Goal: Task Accomplishment & Management: Manage account settings

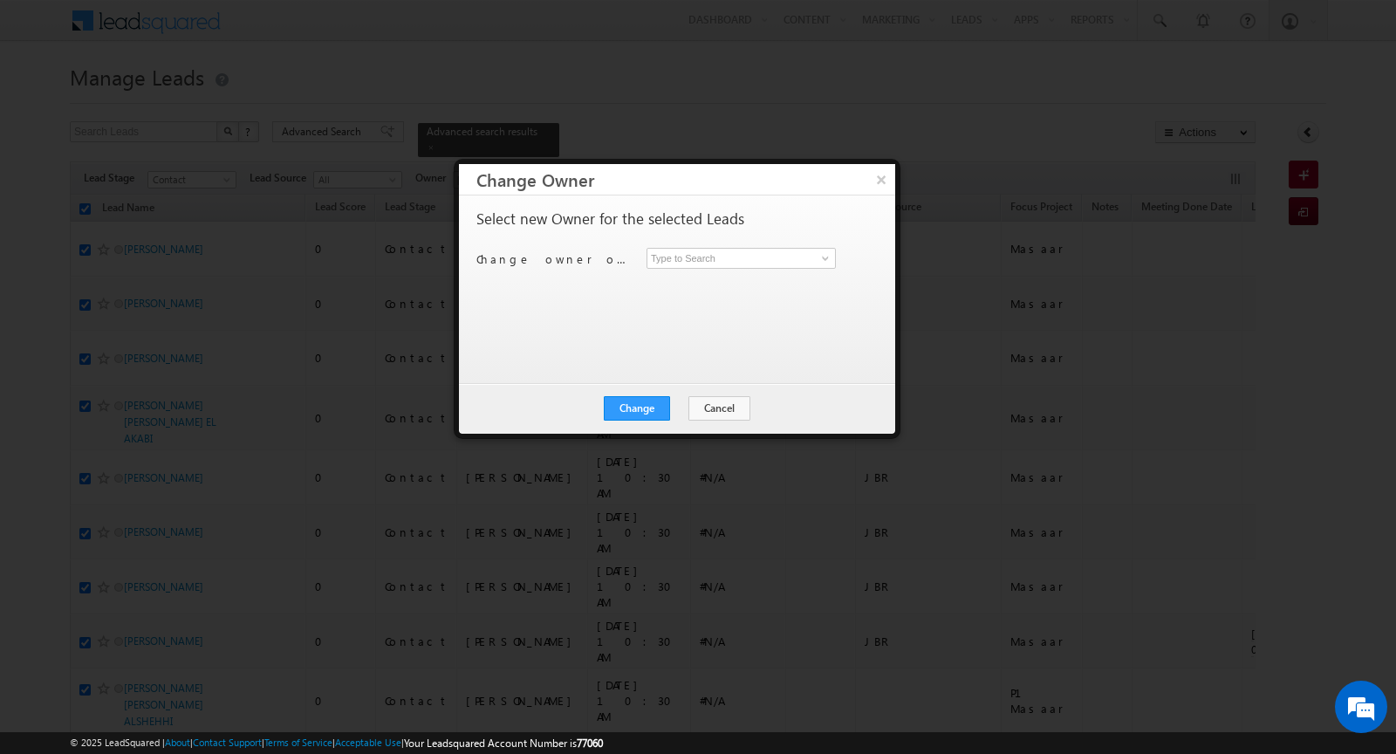
click at [716, 403] on button "Cancel" at bounding box center [719, 408] width 62 height 24
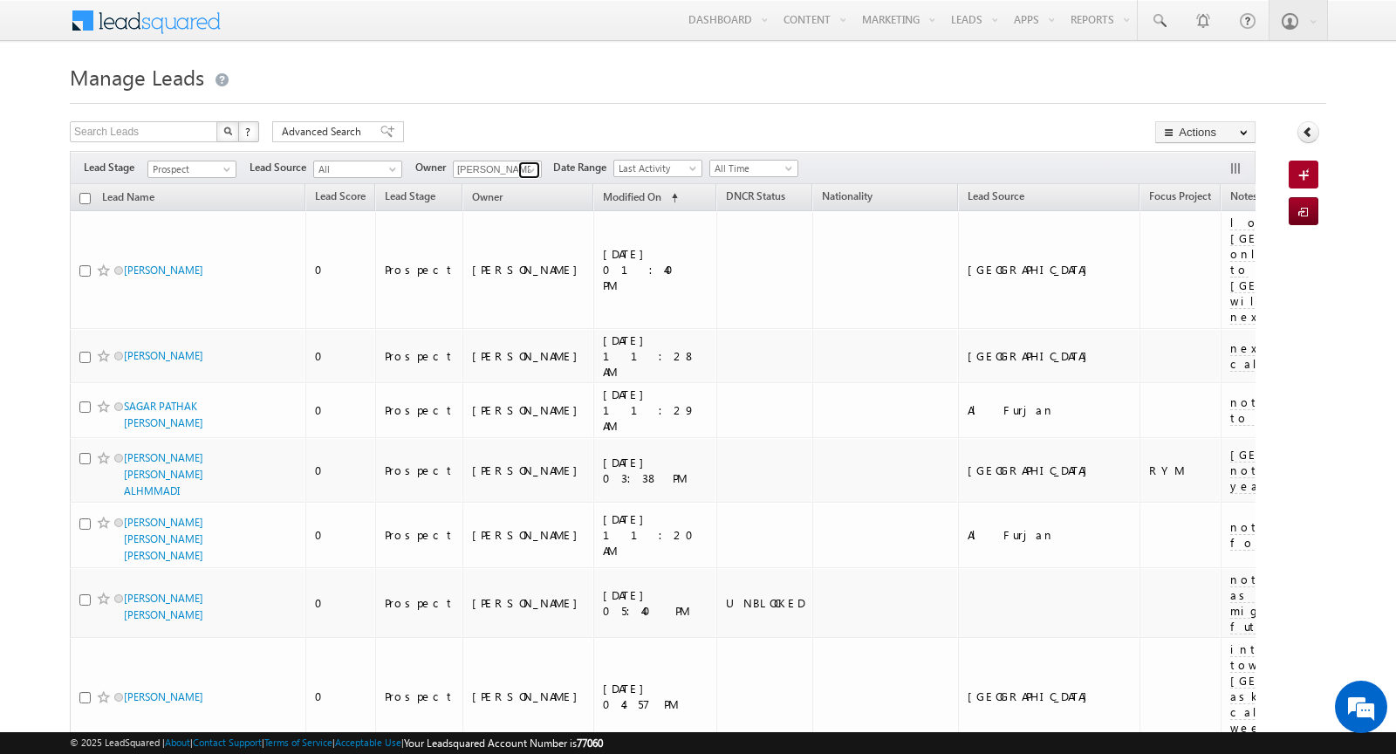
click at [529, 168] on span at bounding box center [531, 170] width 14 height 14
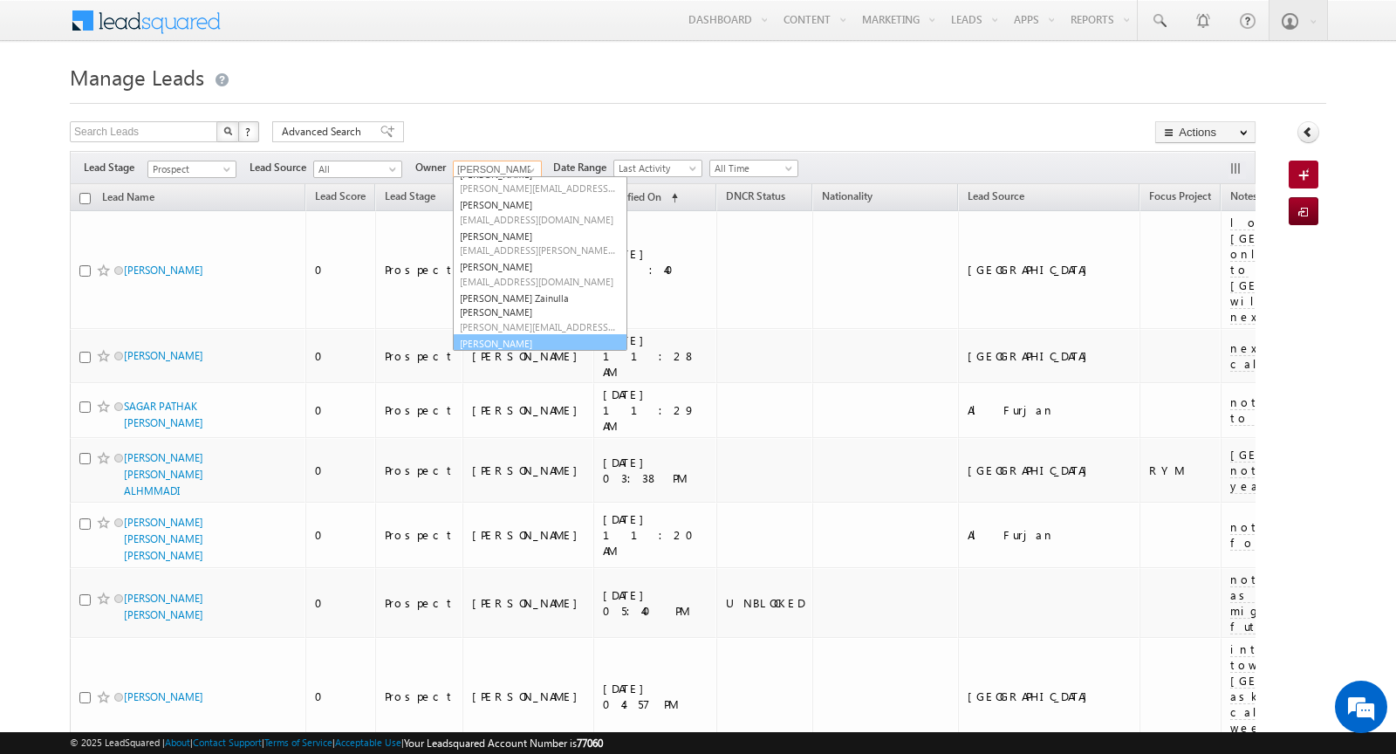
scroll to position [79, 0]
click at [520, 350] on span "[EMAIL_ADDRESS][DOMAIN_NAME]" at bounding box center [538, 356] width 157 height 13
type input "[PERSON_NAME]"
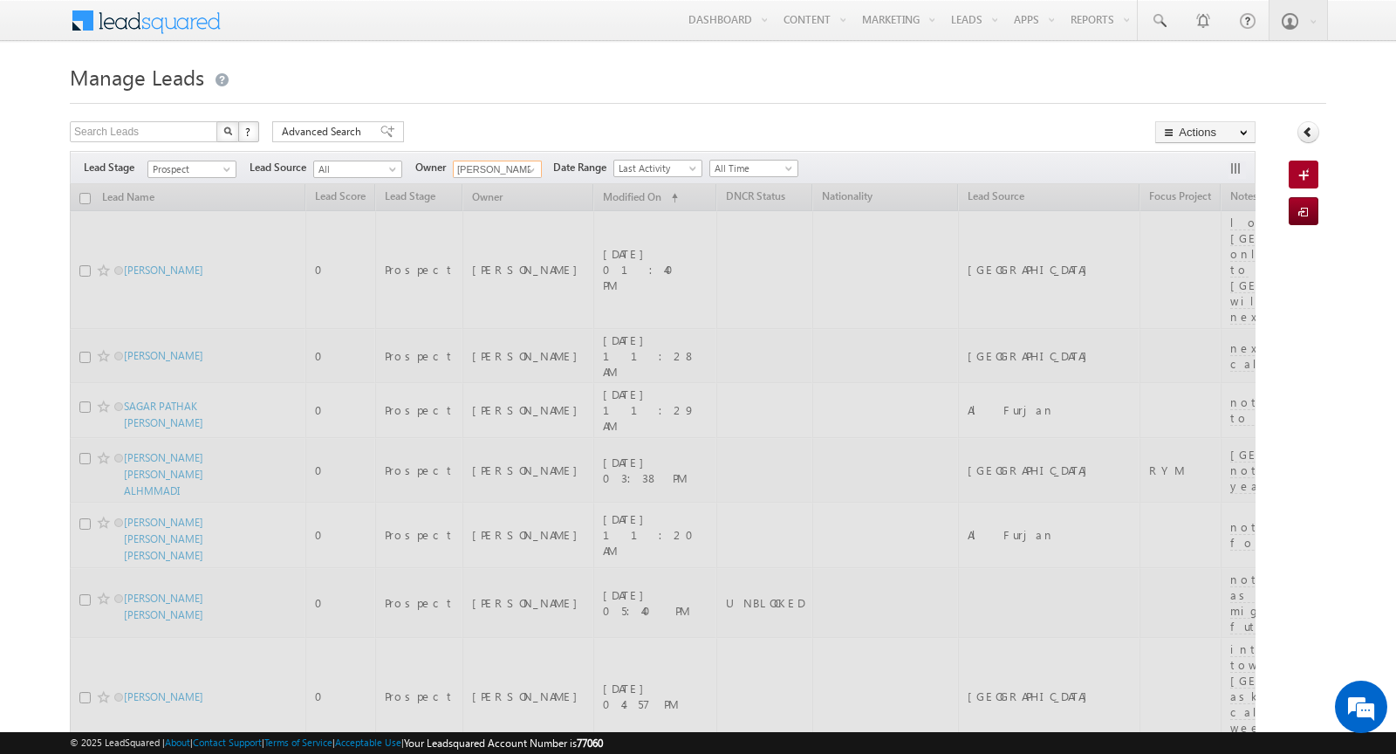
scroll to position [0, 0]
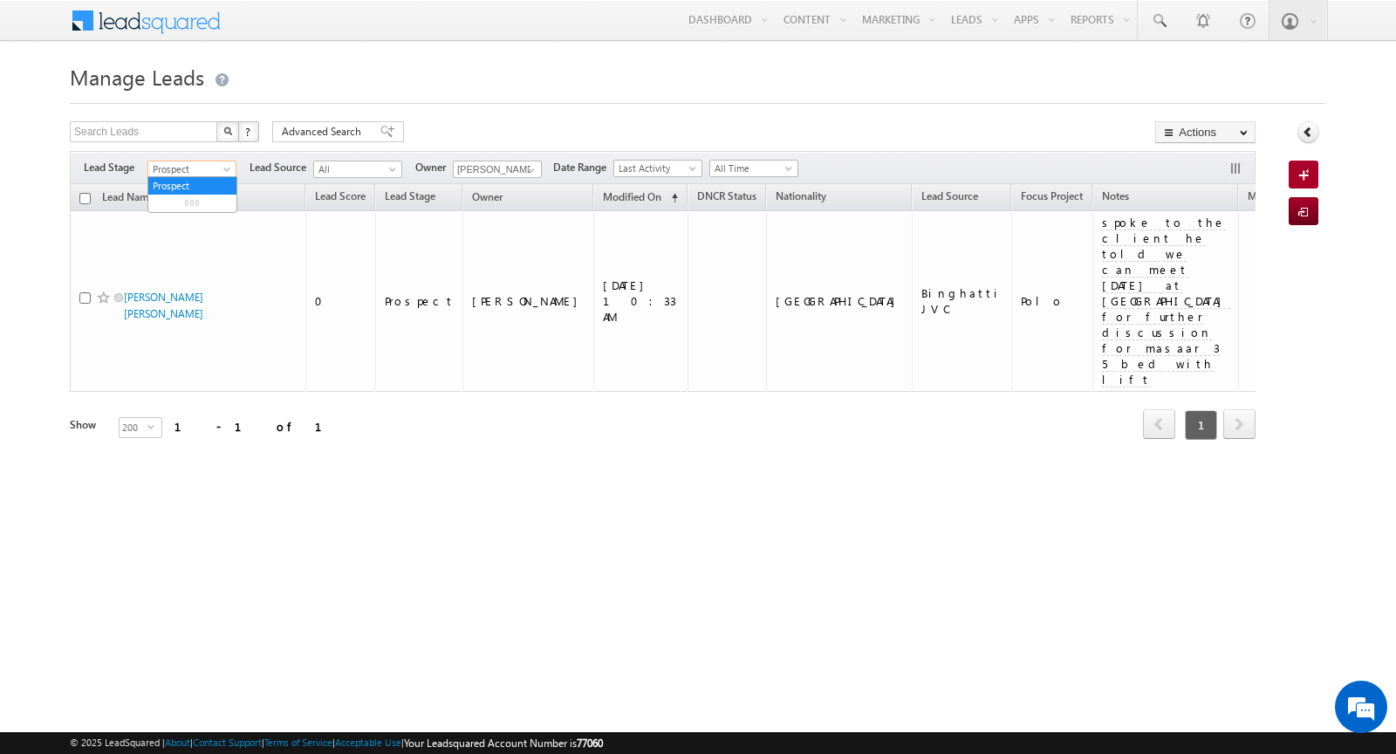
click at [214, 166] on span "Prospect" at bounding box center [189, 169] width 83 height 16
click at [202, 202] on link "Contact" at bounding box center [192, 203] width 88 height 16
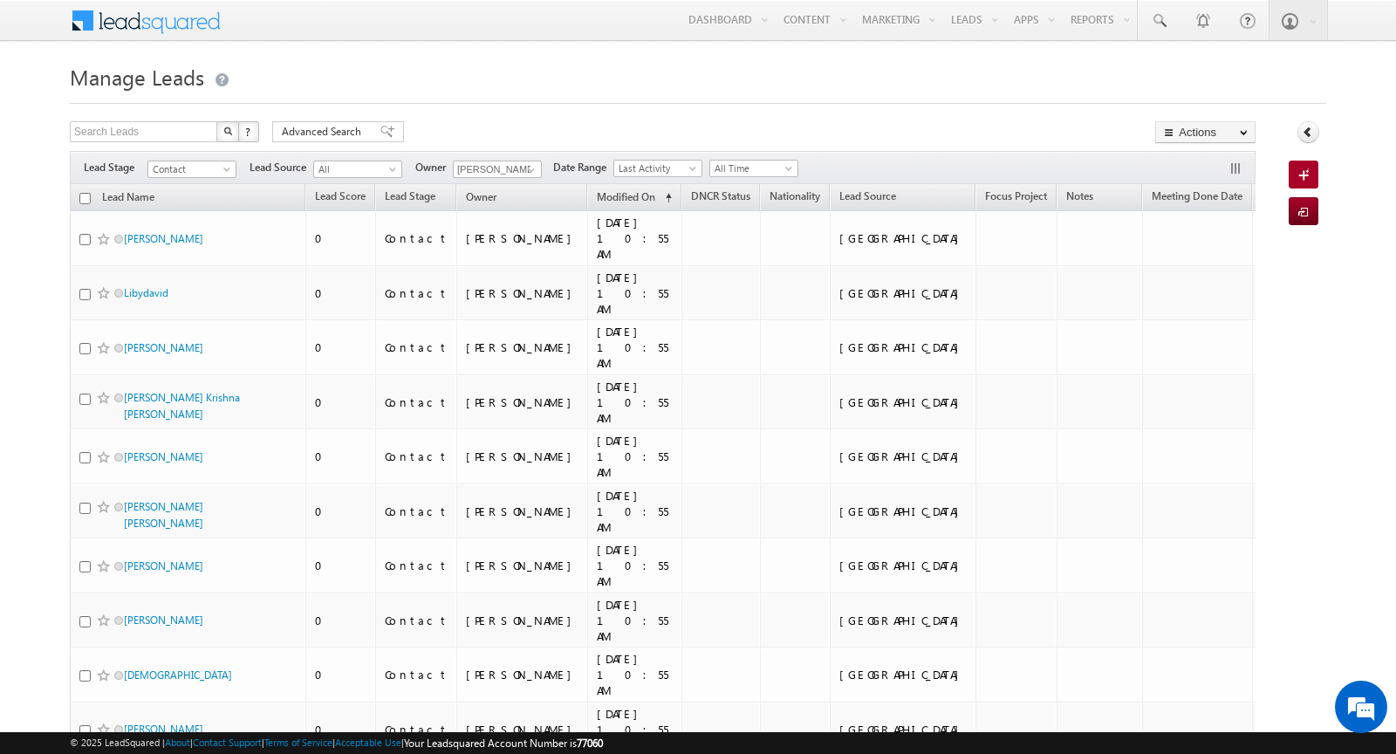
click at [83, 195] on input "checkbox" at bounding box center [84, 198] width 11 height 11
checkbox input "true"
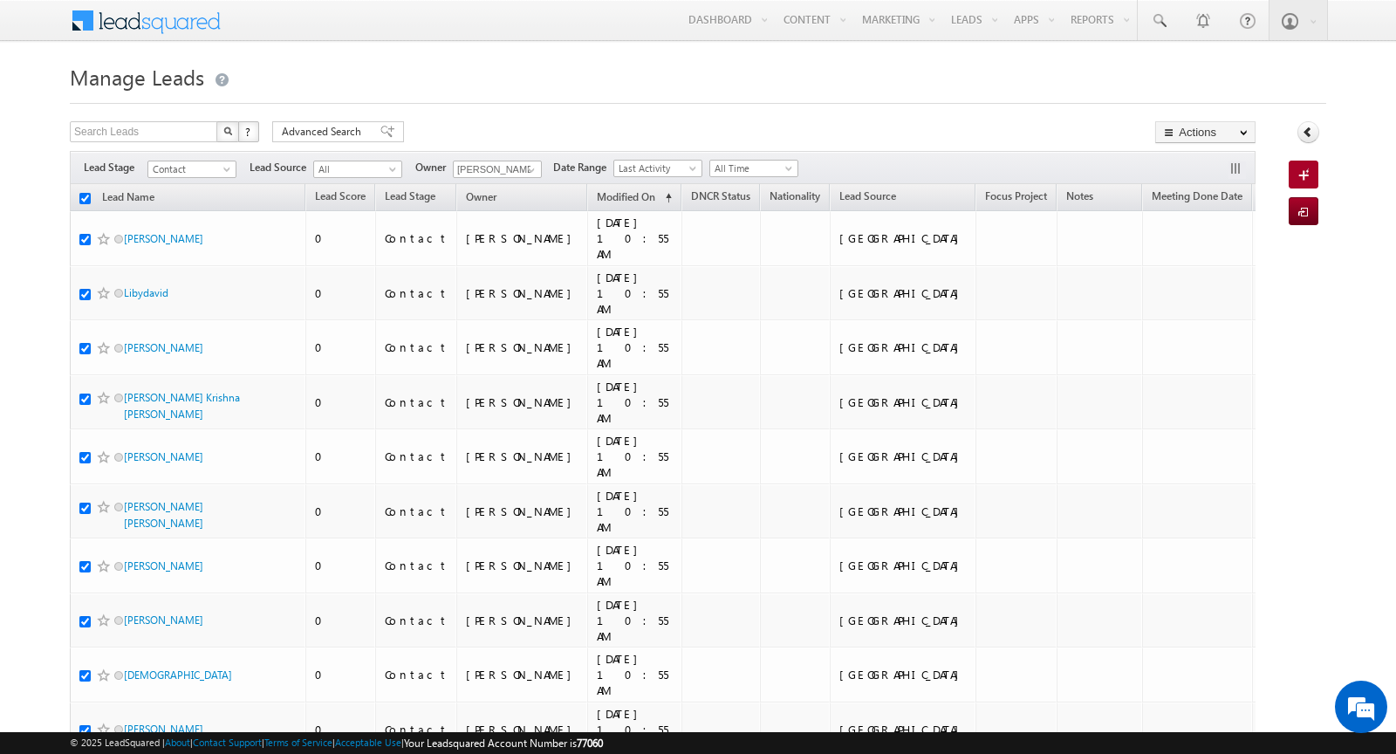
checkbox input "true"
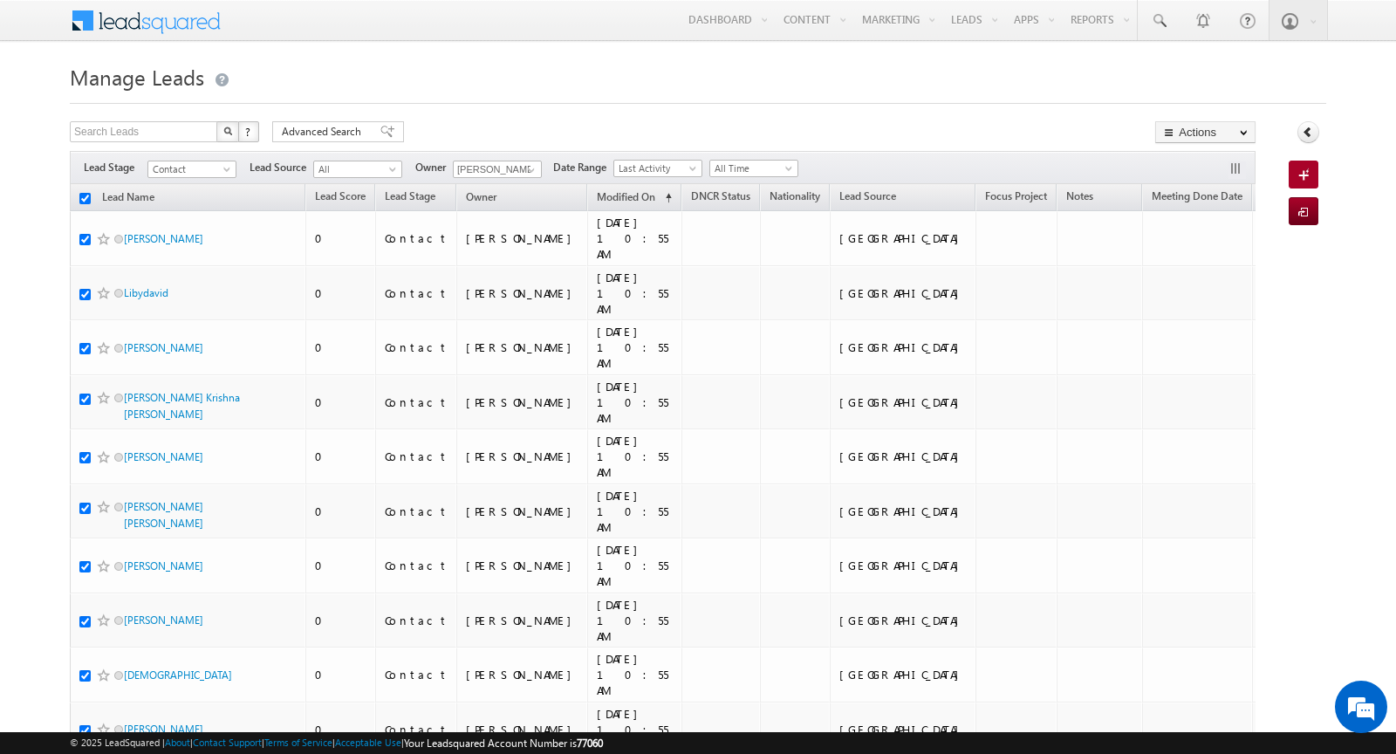
checkbox input "true"
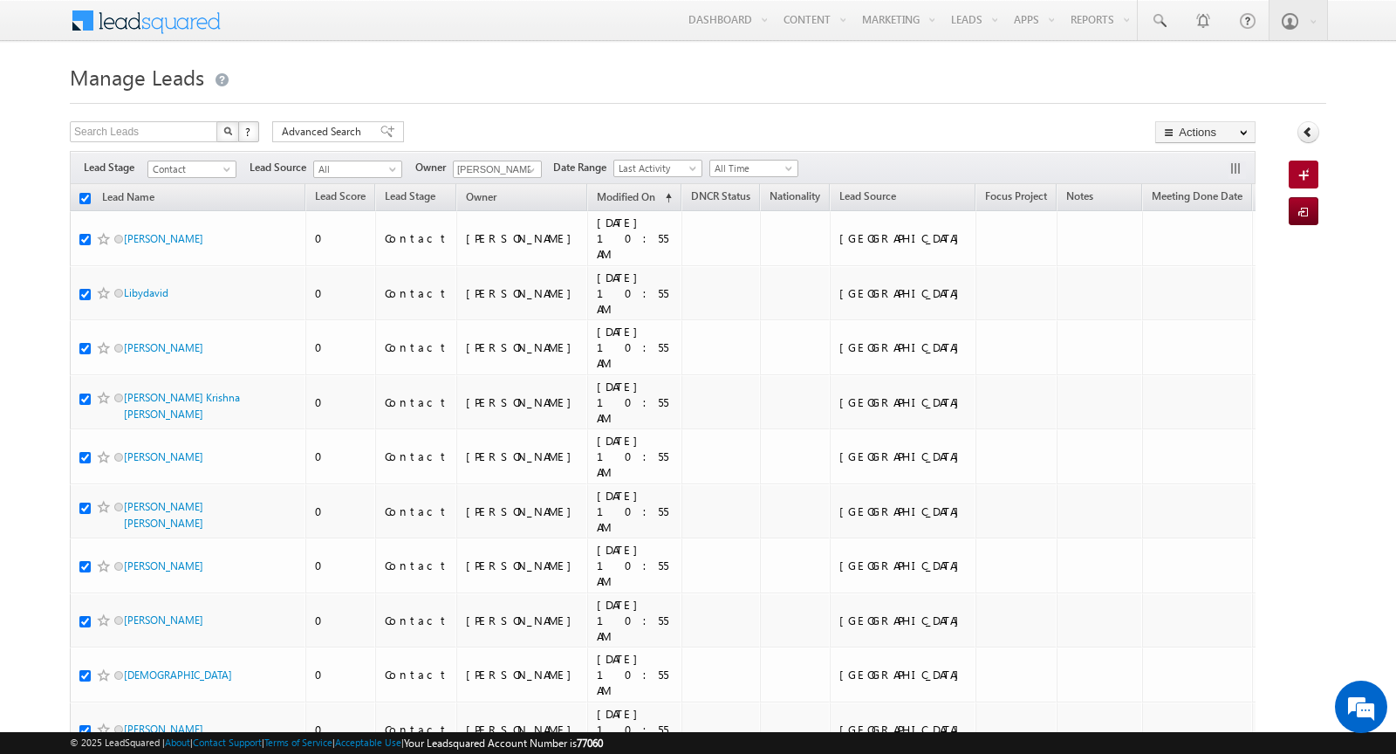
checkbox input "true"
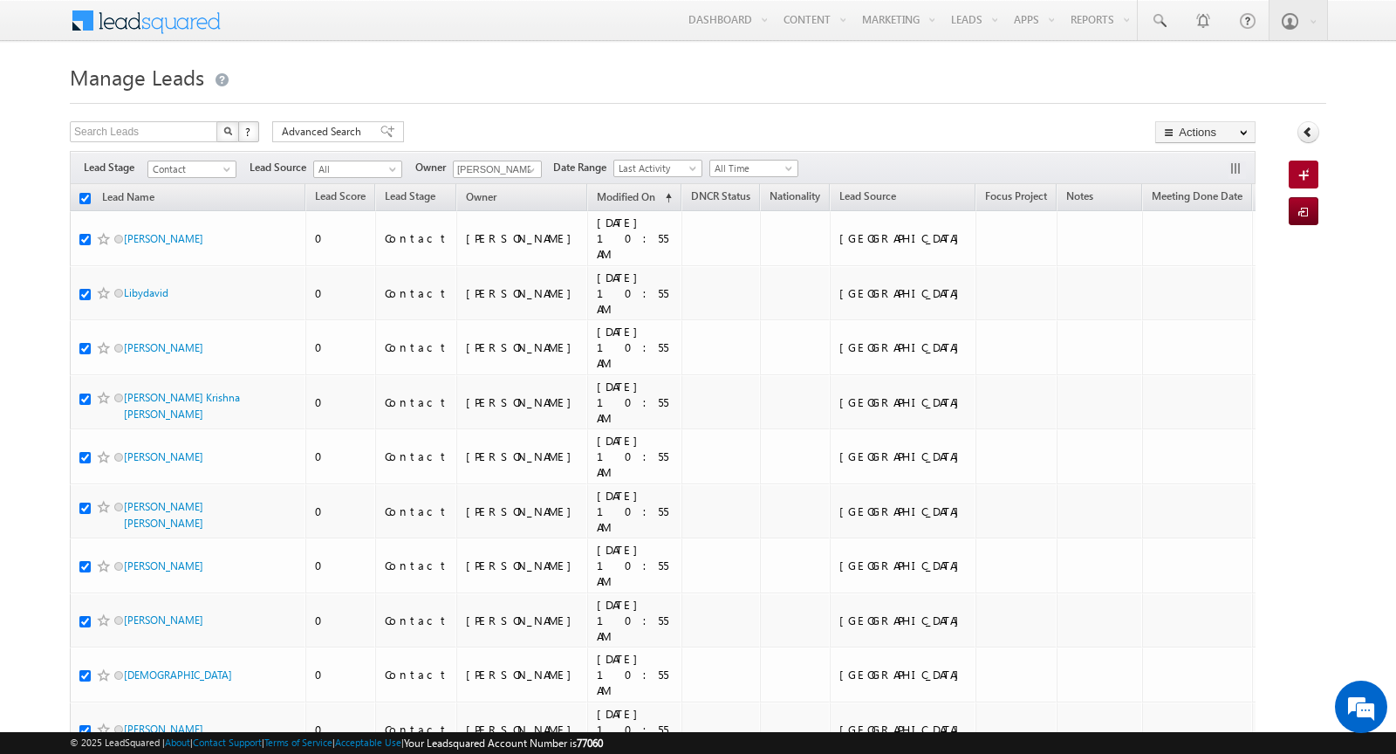
checkbox input "true"
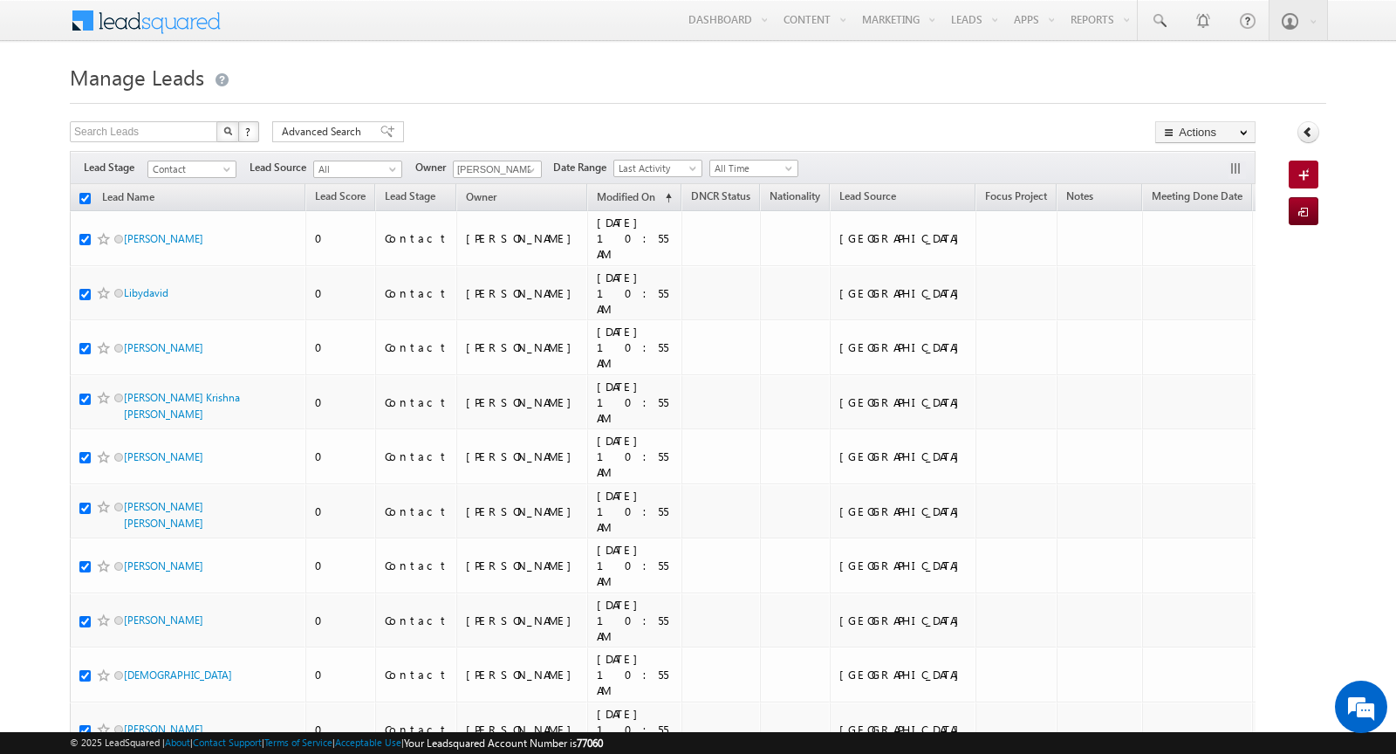
checkbox input "true"
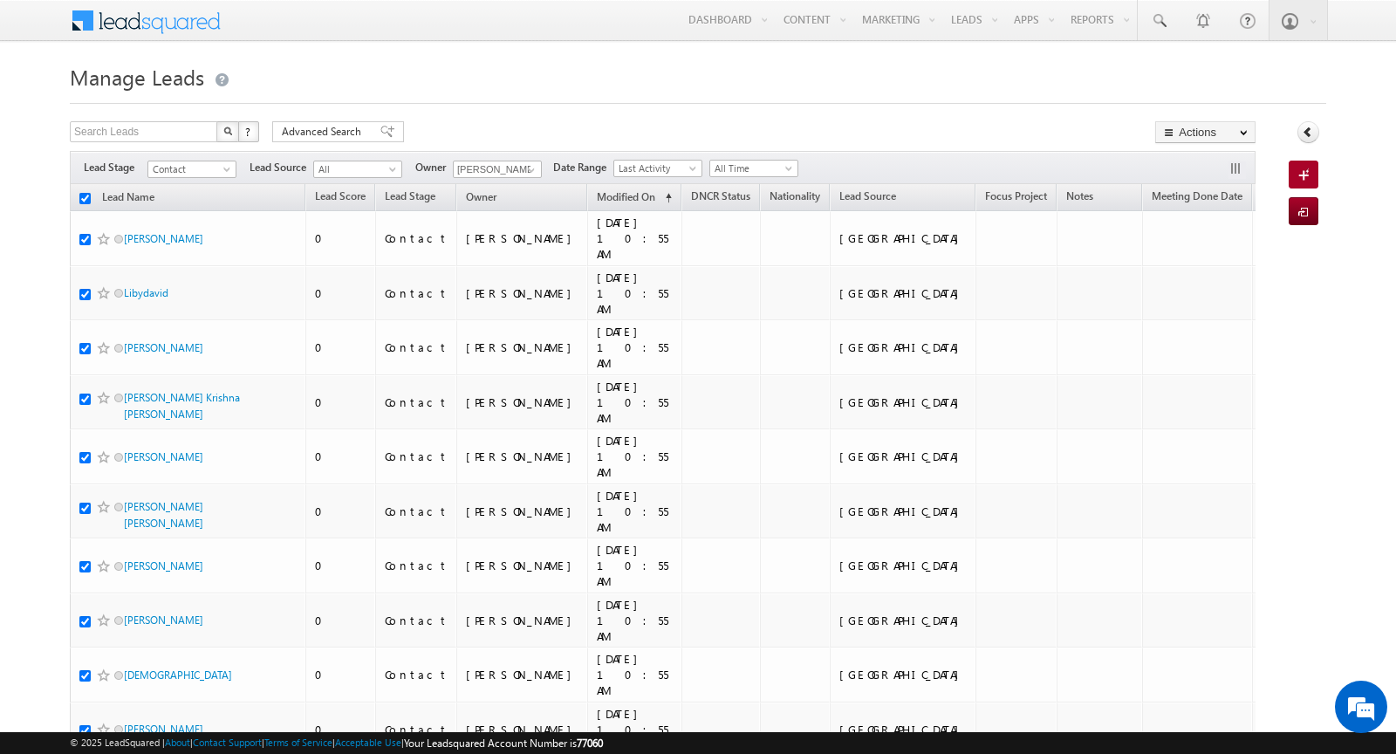
checkbox input "true"
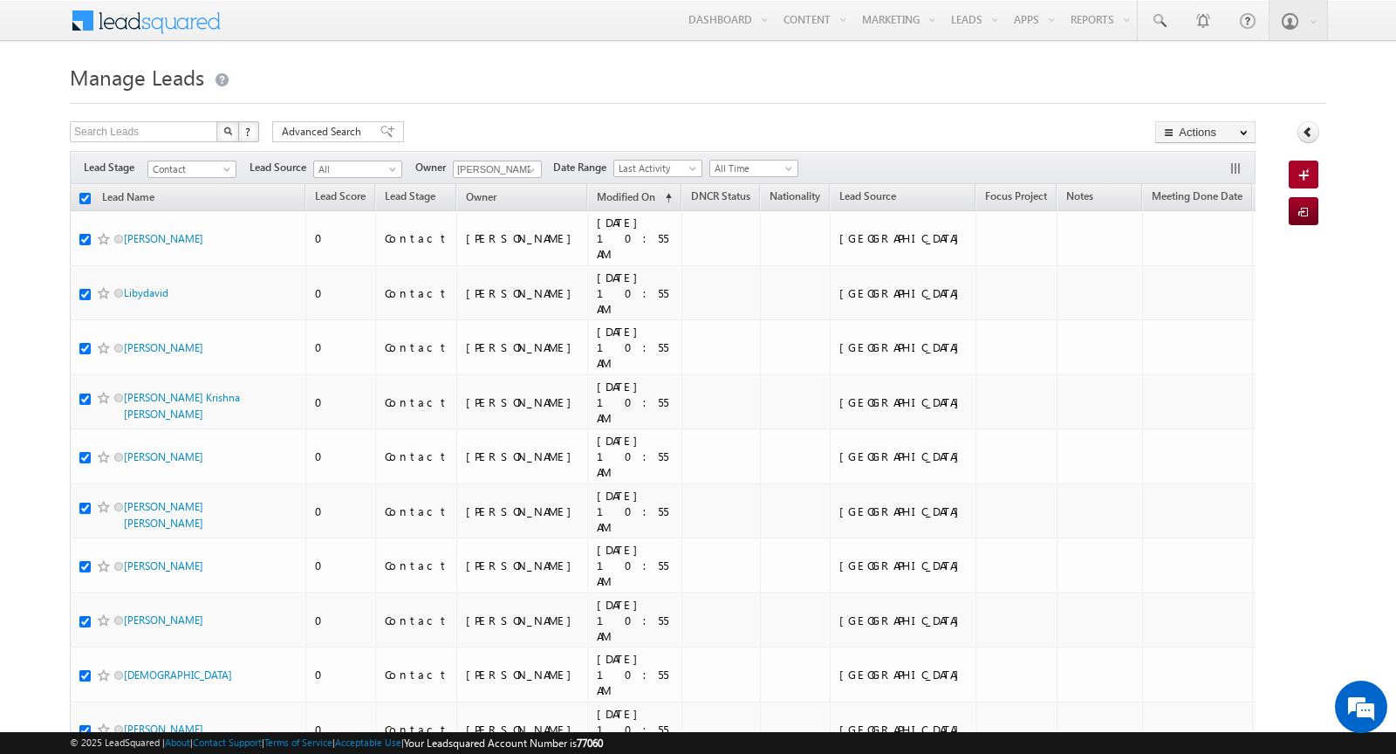
checkbox input "true"
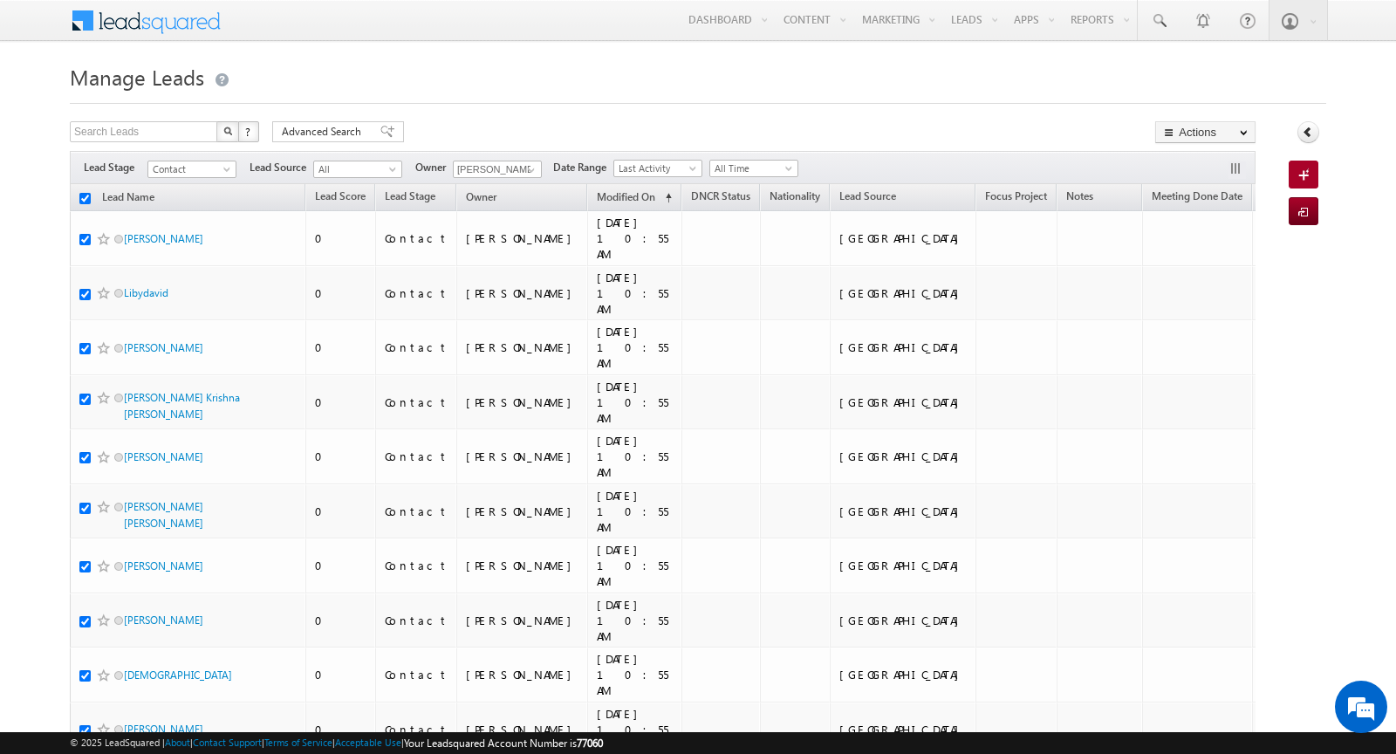
checkbox input "true"
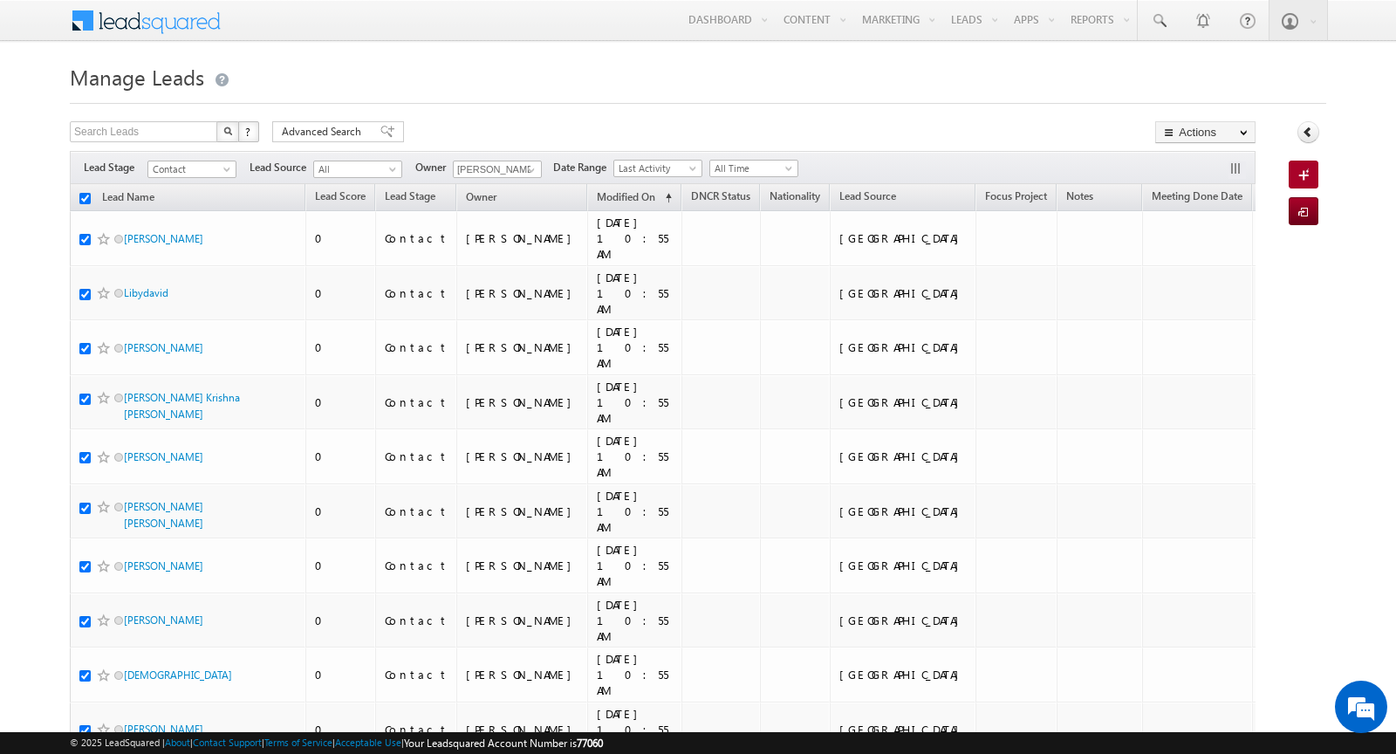
checkbox input "true"
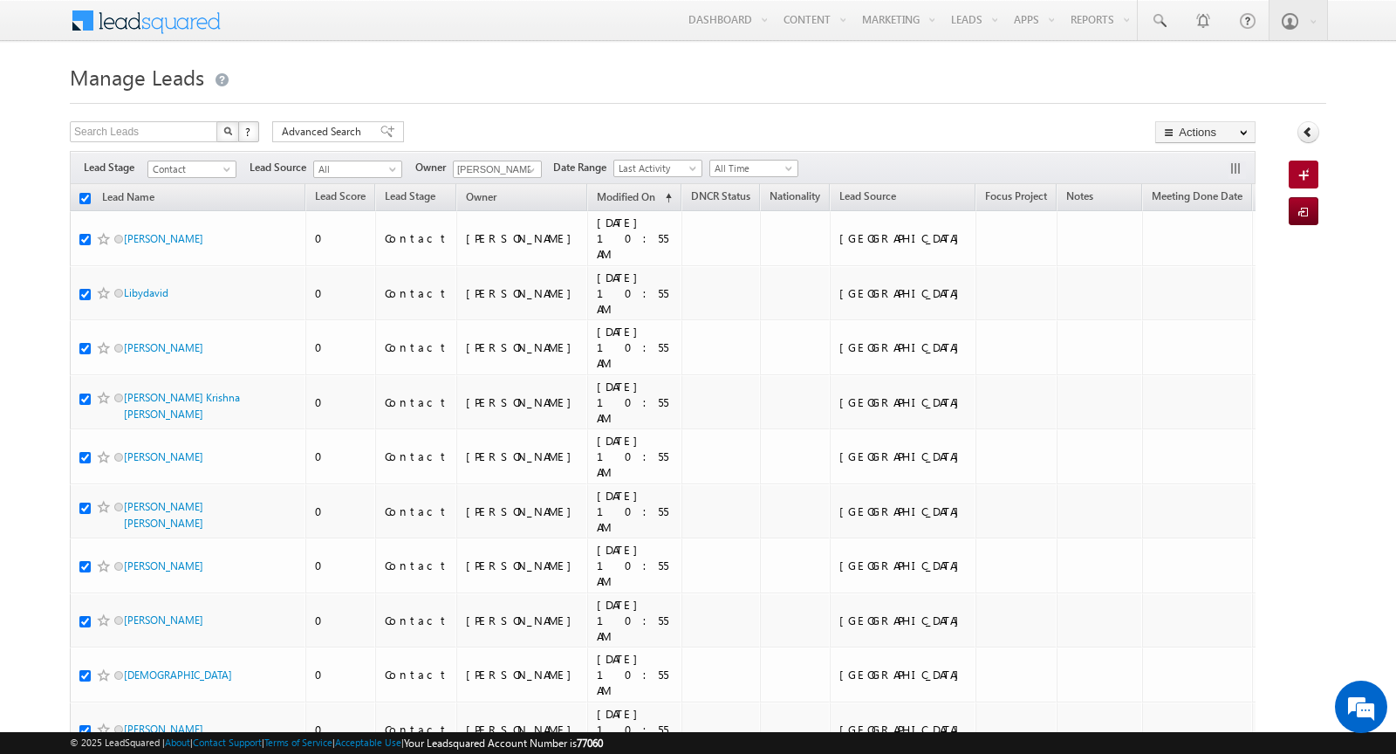
checkbox input "true"
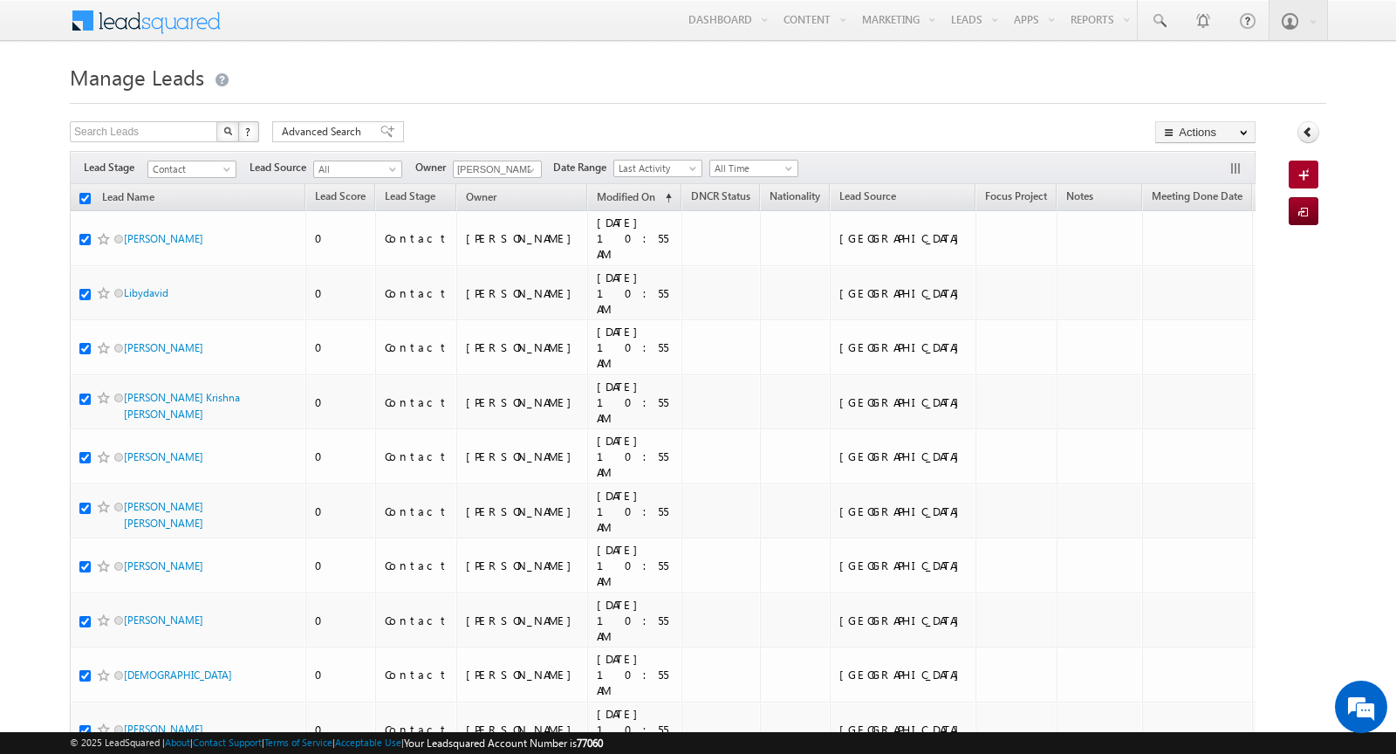
checkbox input "true"
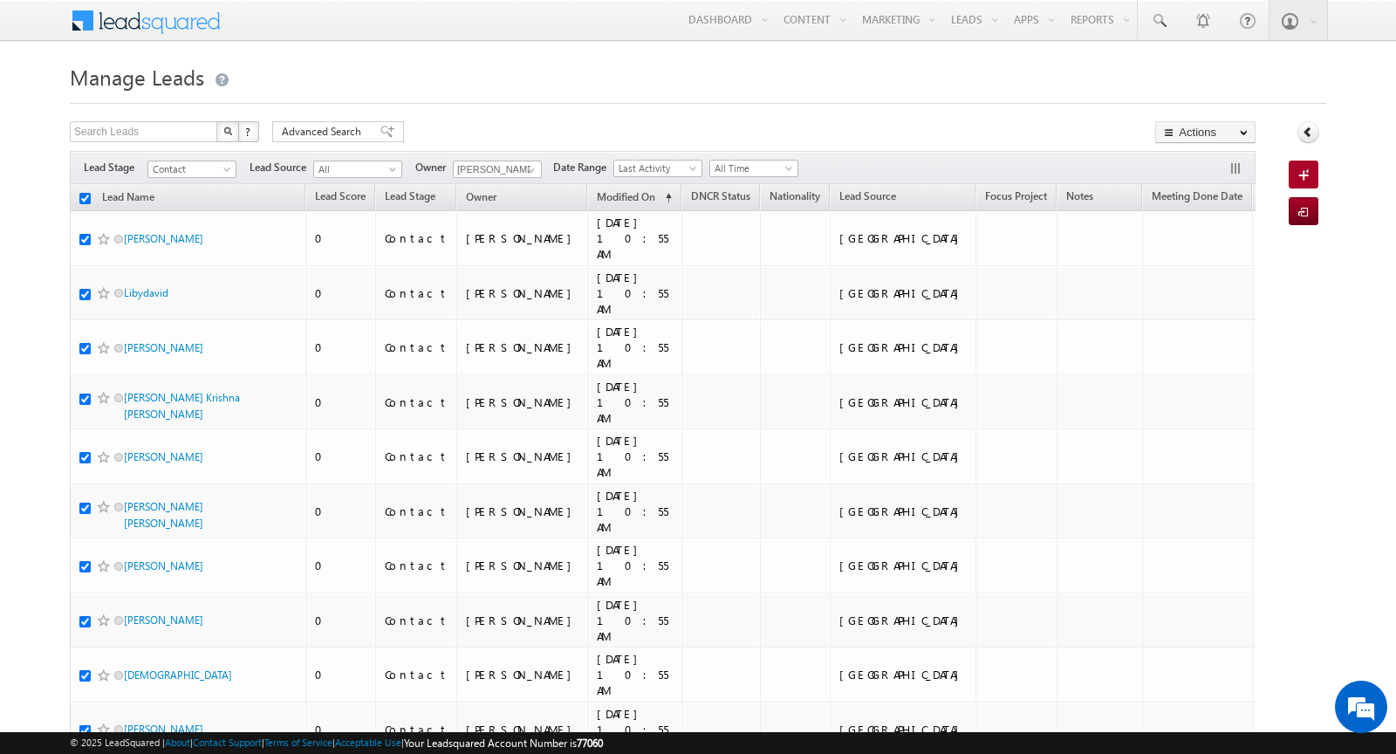
checkbox input "true"
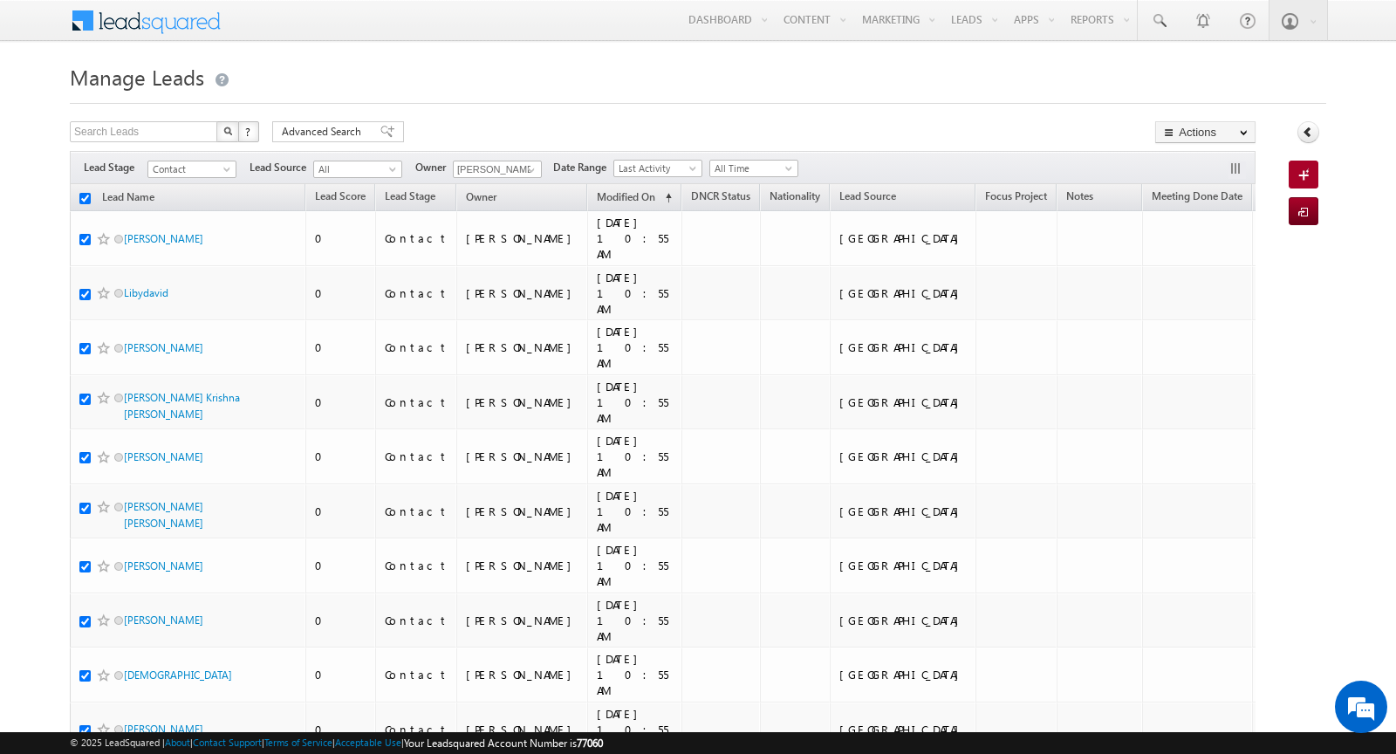
checkbox input "true"
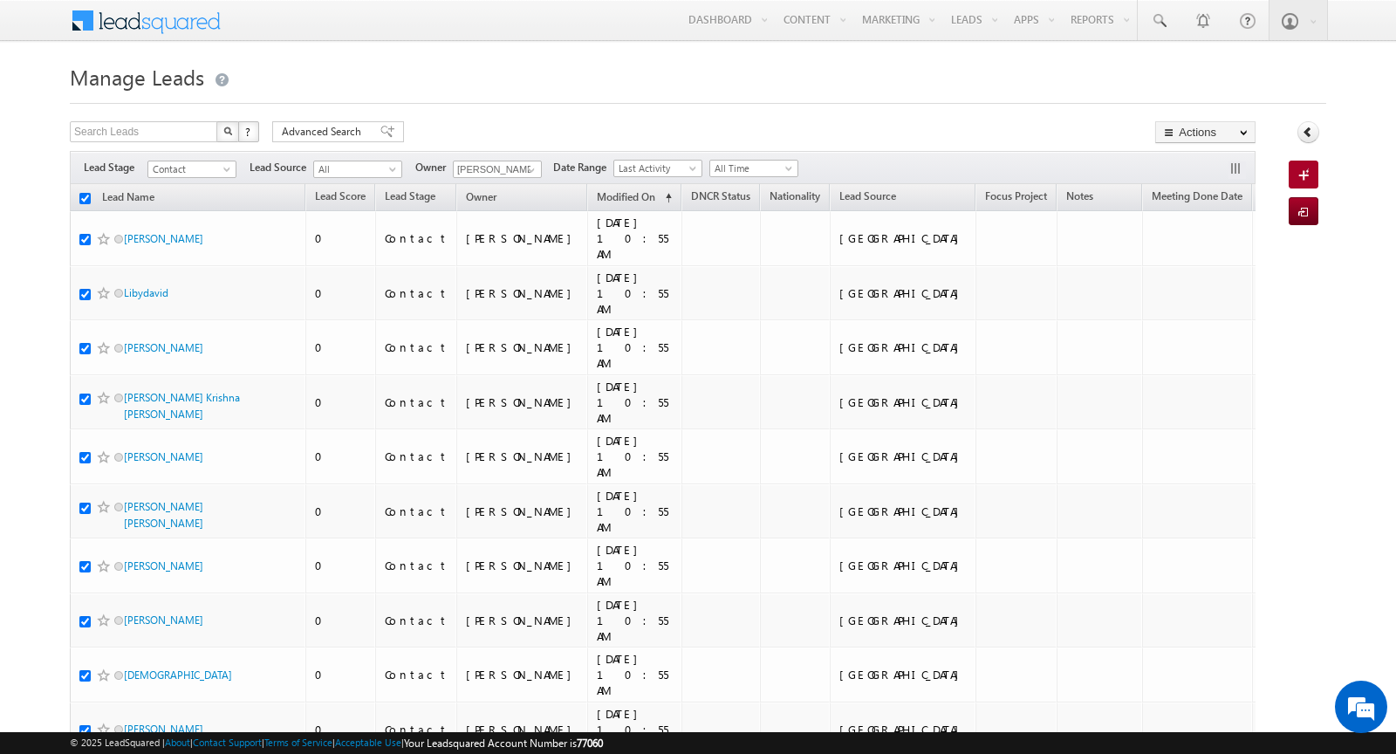
checkbox input "true"
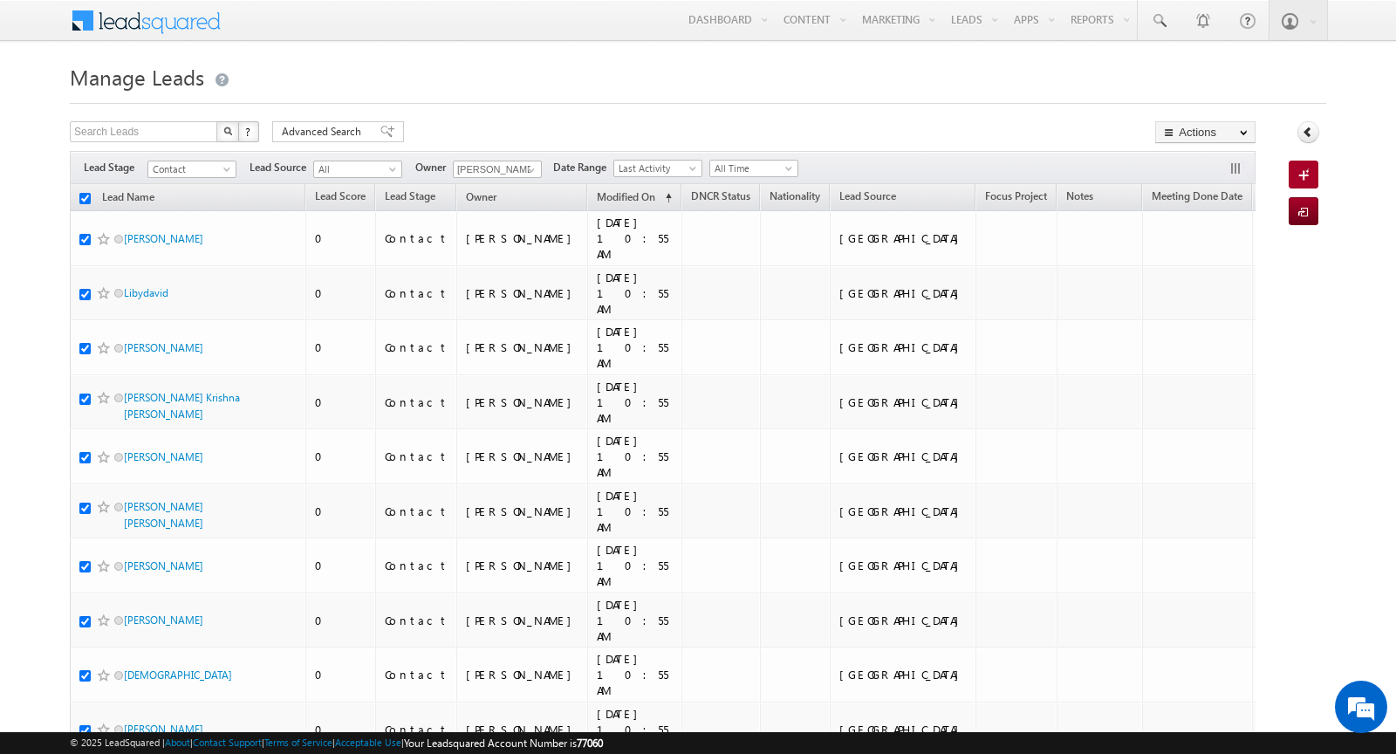
checkbox input "true"
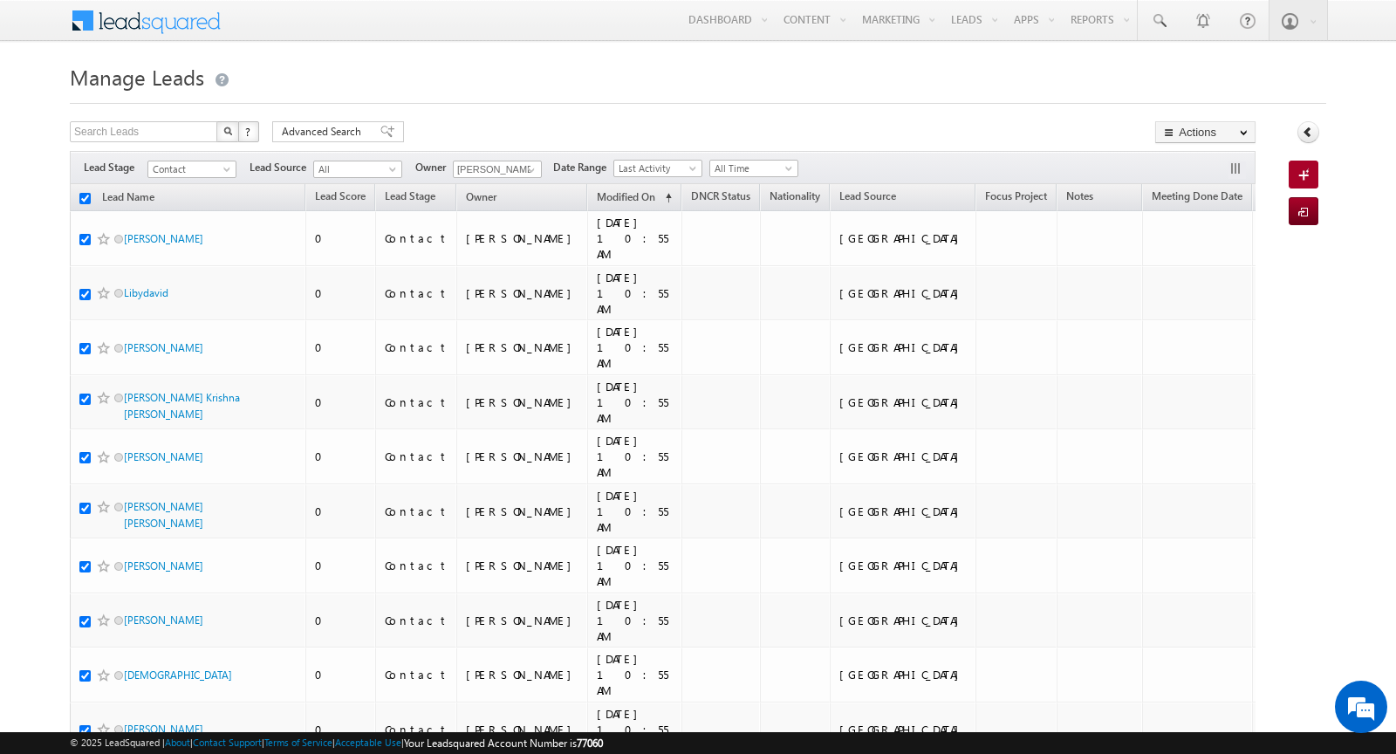
checkbox input "true"
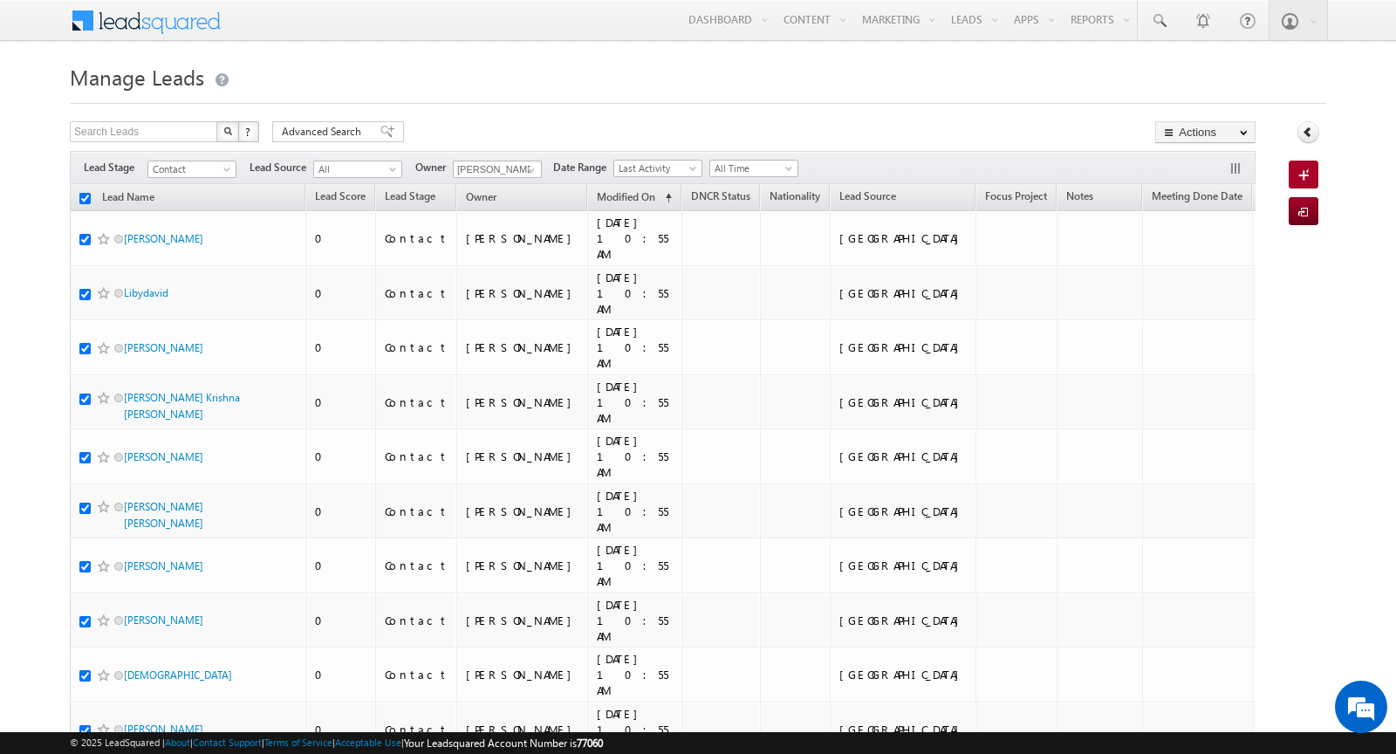
checkbox input "true"
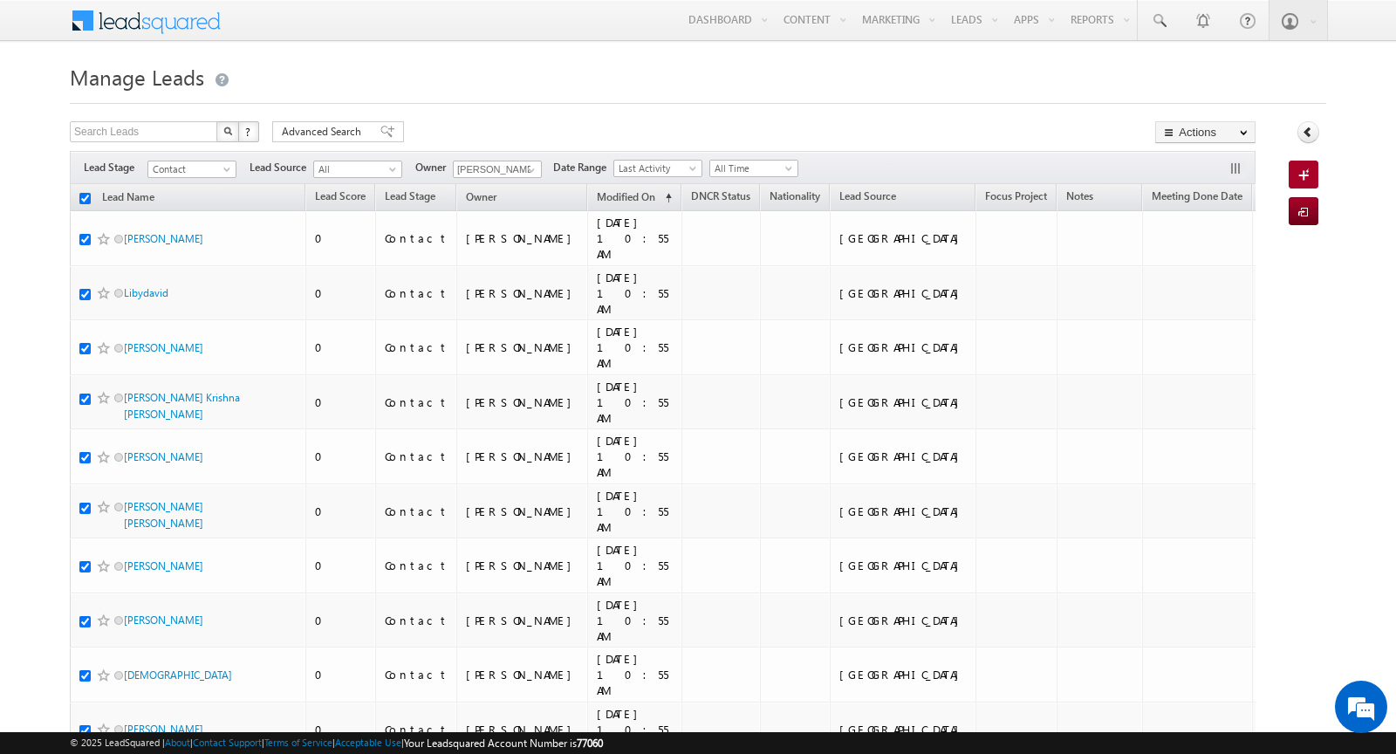
checkbox input "true"
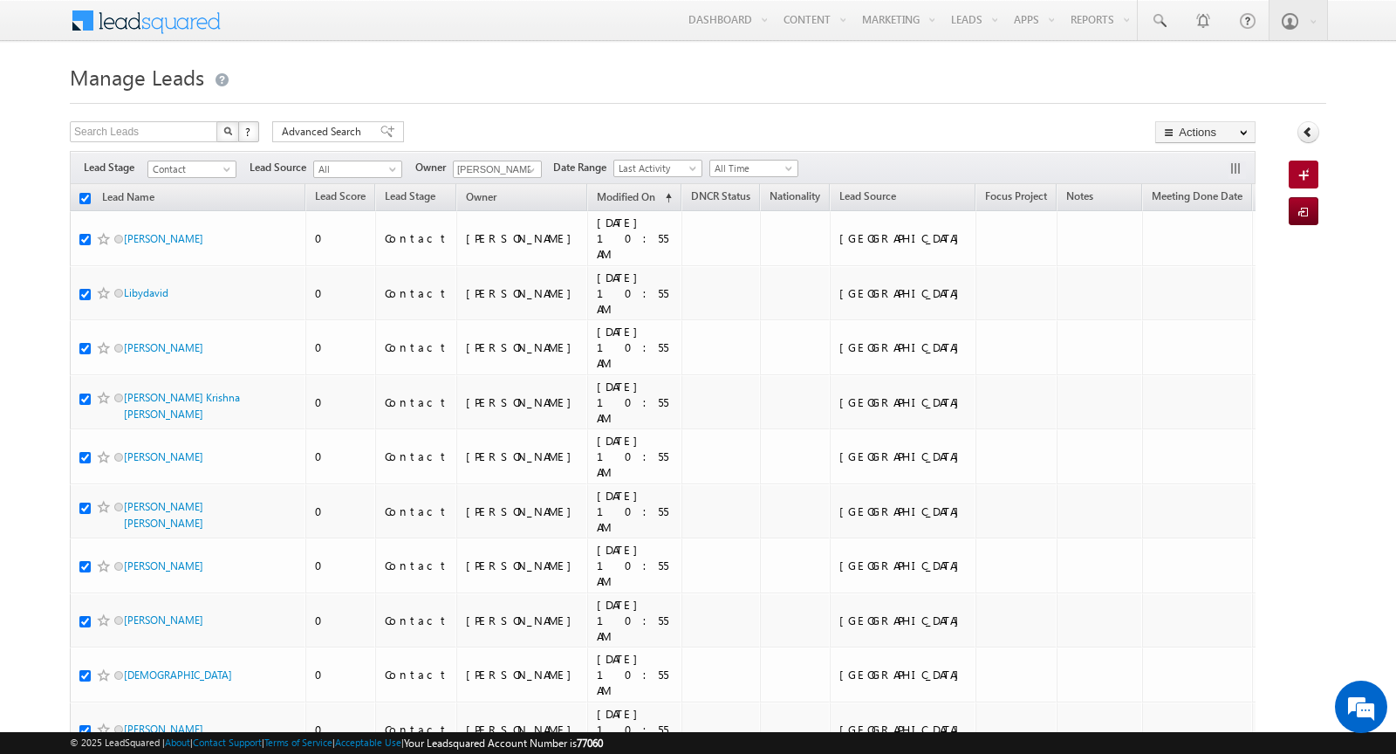
checkbox input "true"
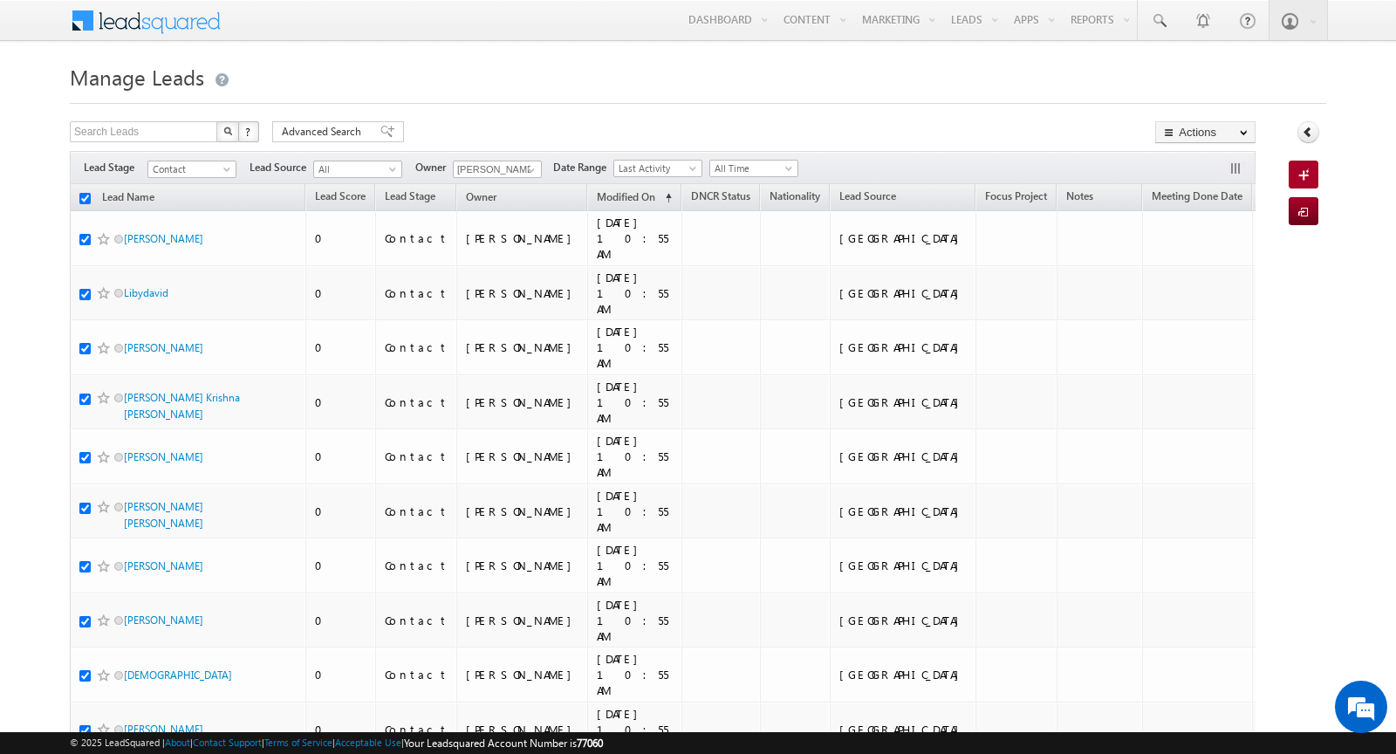
checkbox input "true"
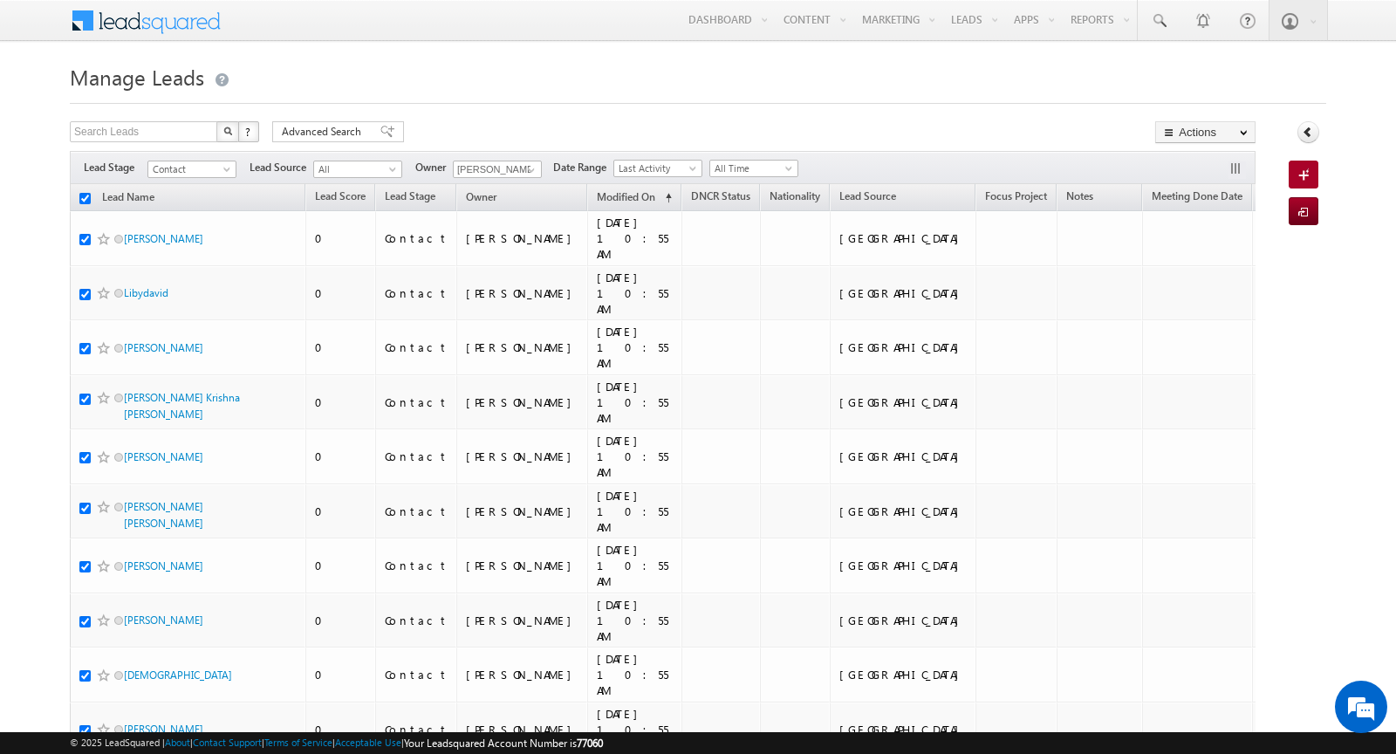
checkbox input "true"
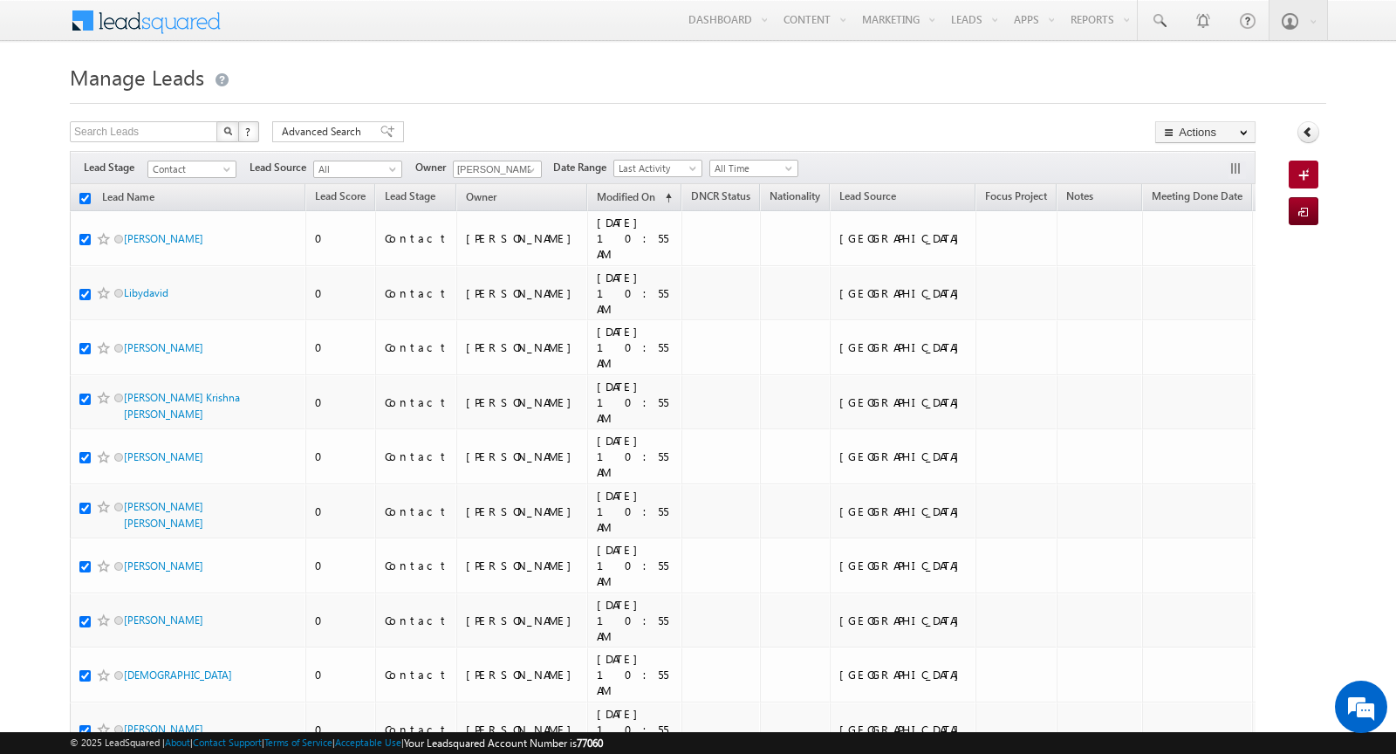
checkbox input "true"
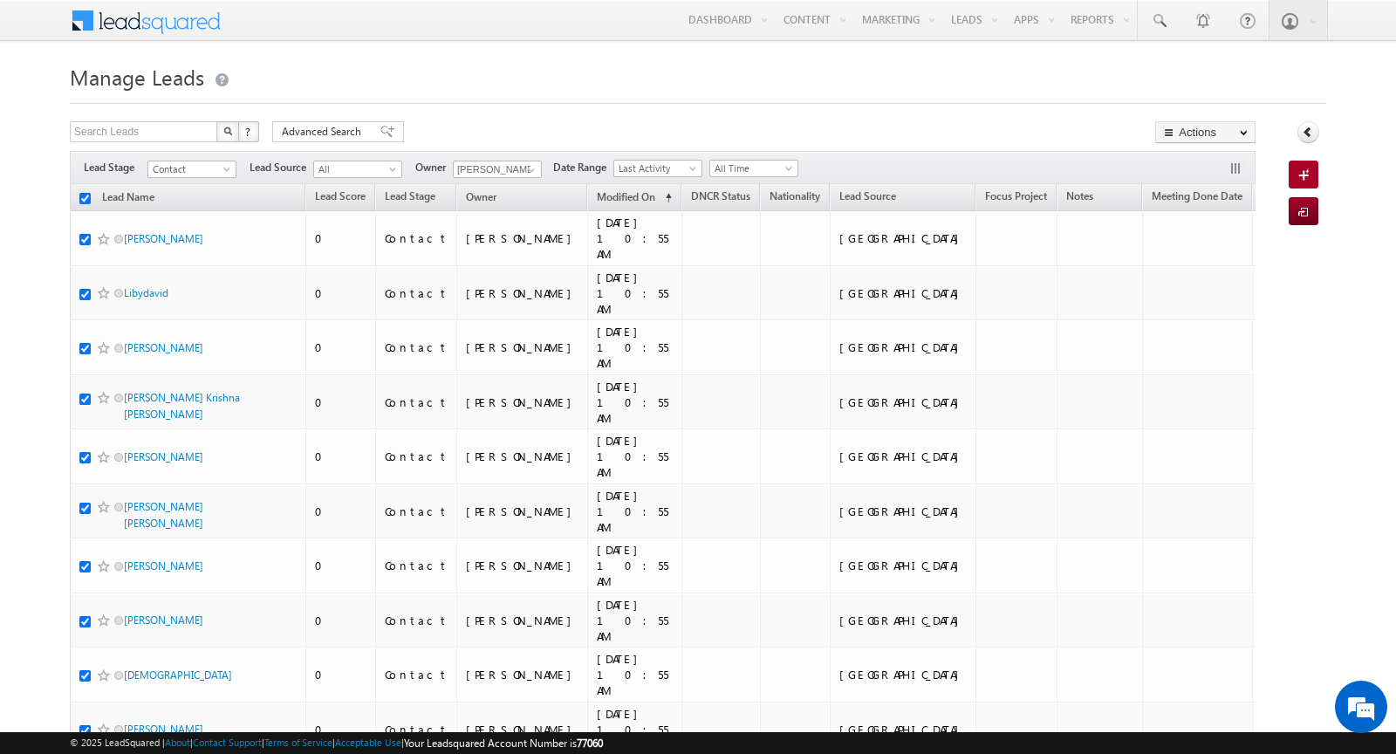
checkbox input "true"
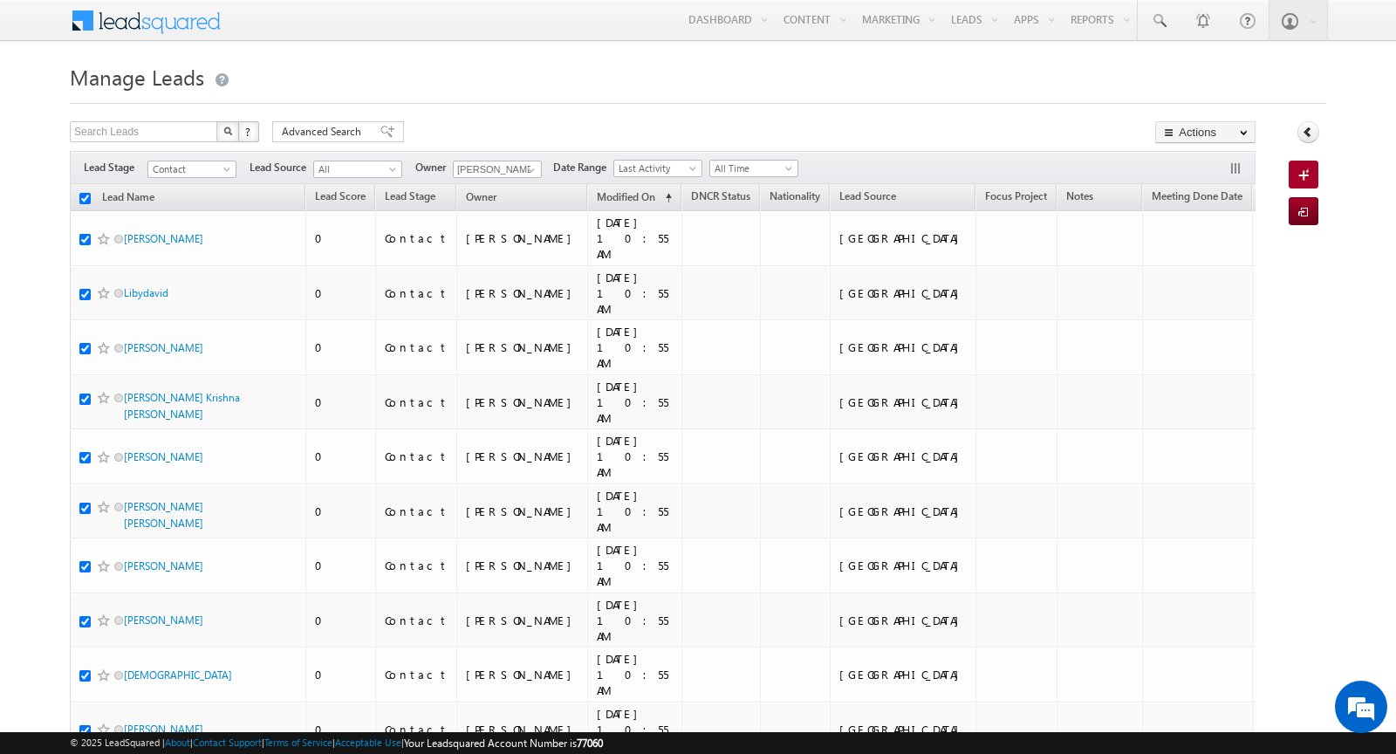
checkbox input "true"
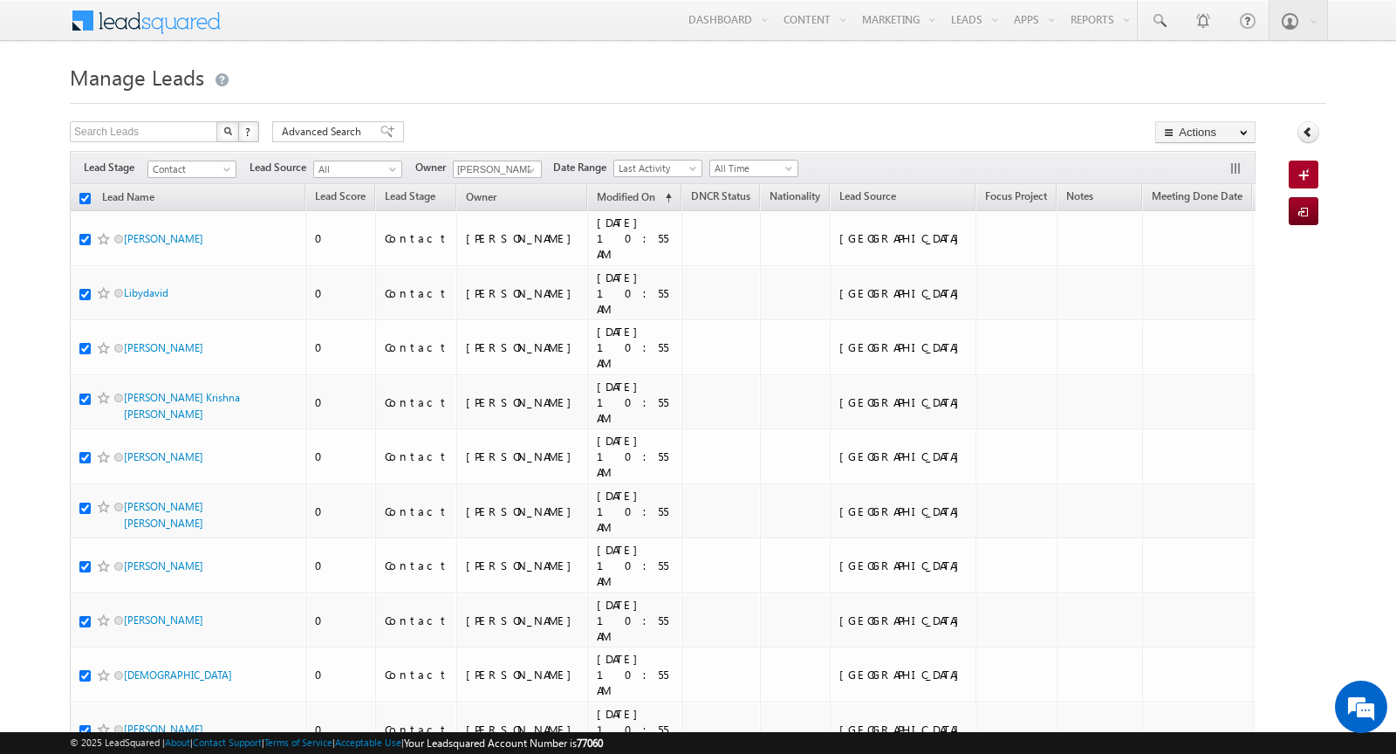
checkbox input "true"
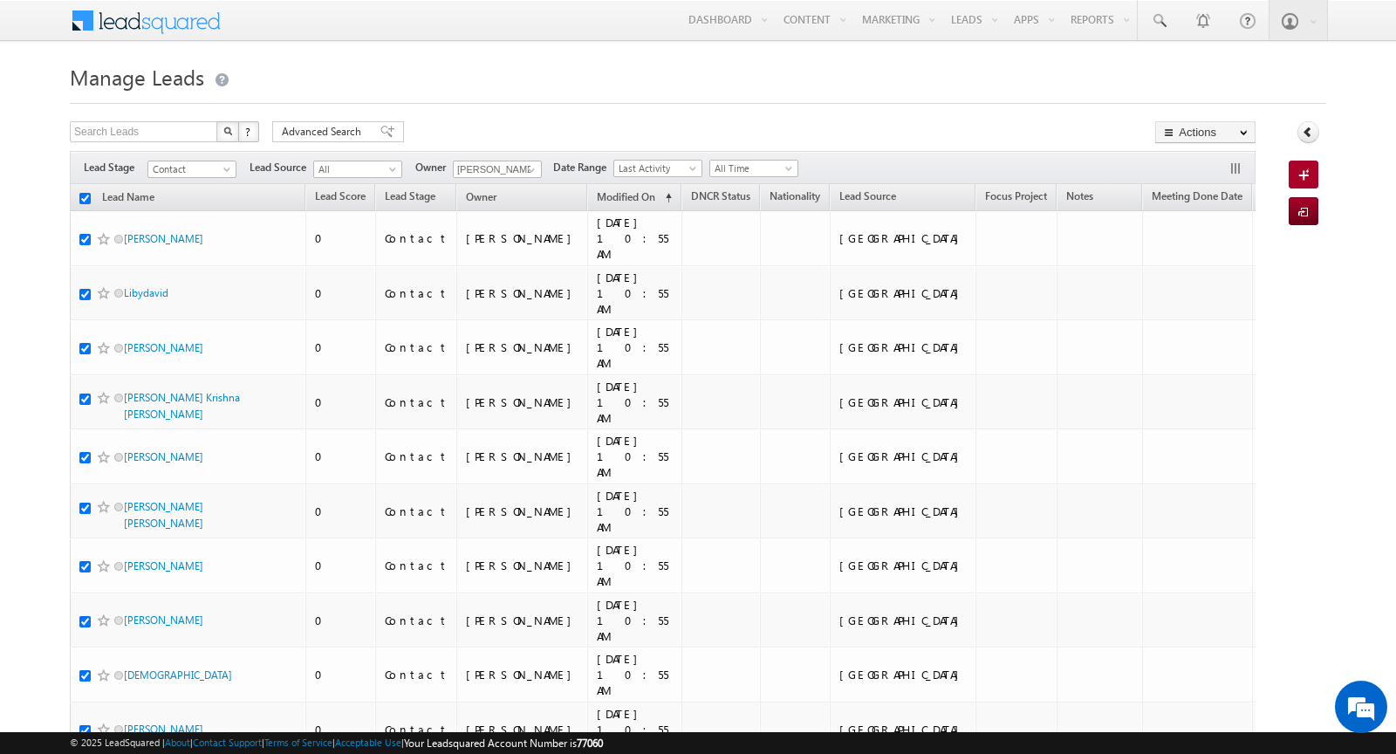
checkbox input "true"
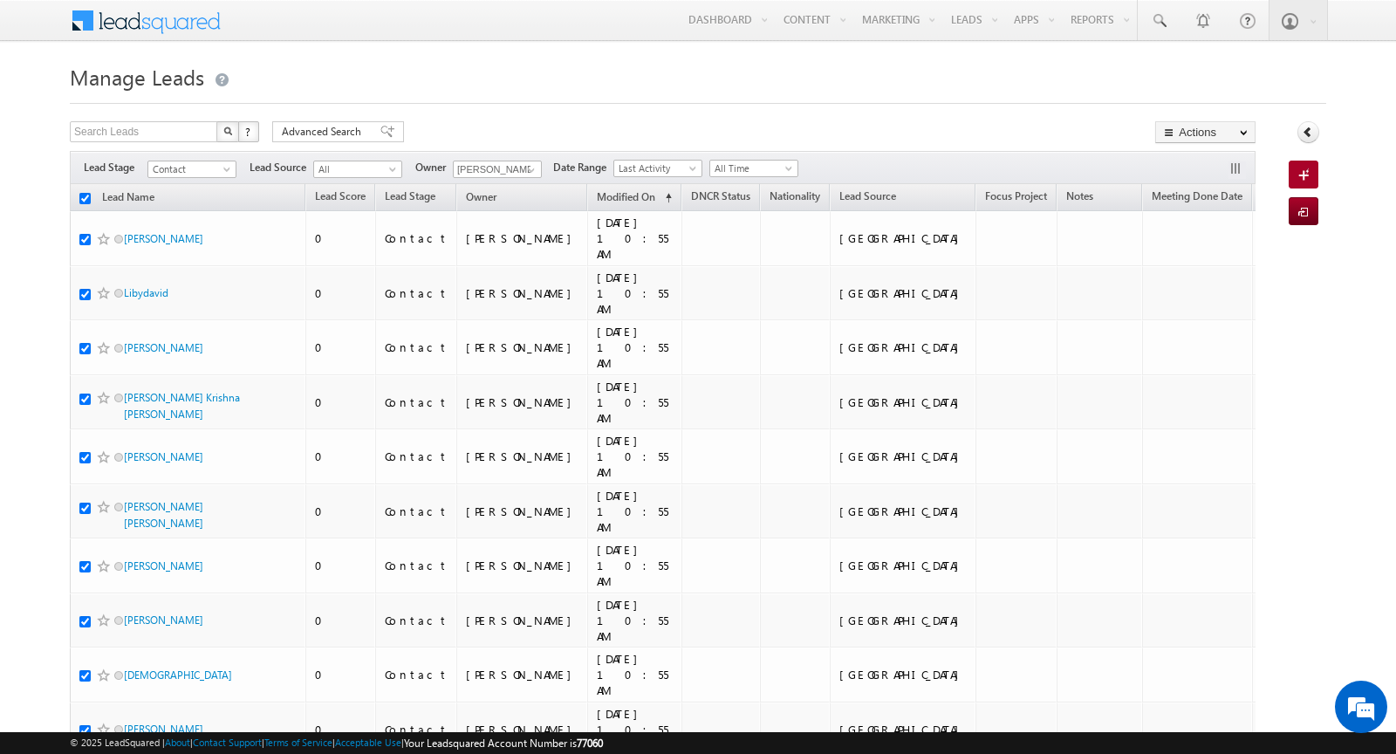
checkbox input "true"
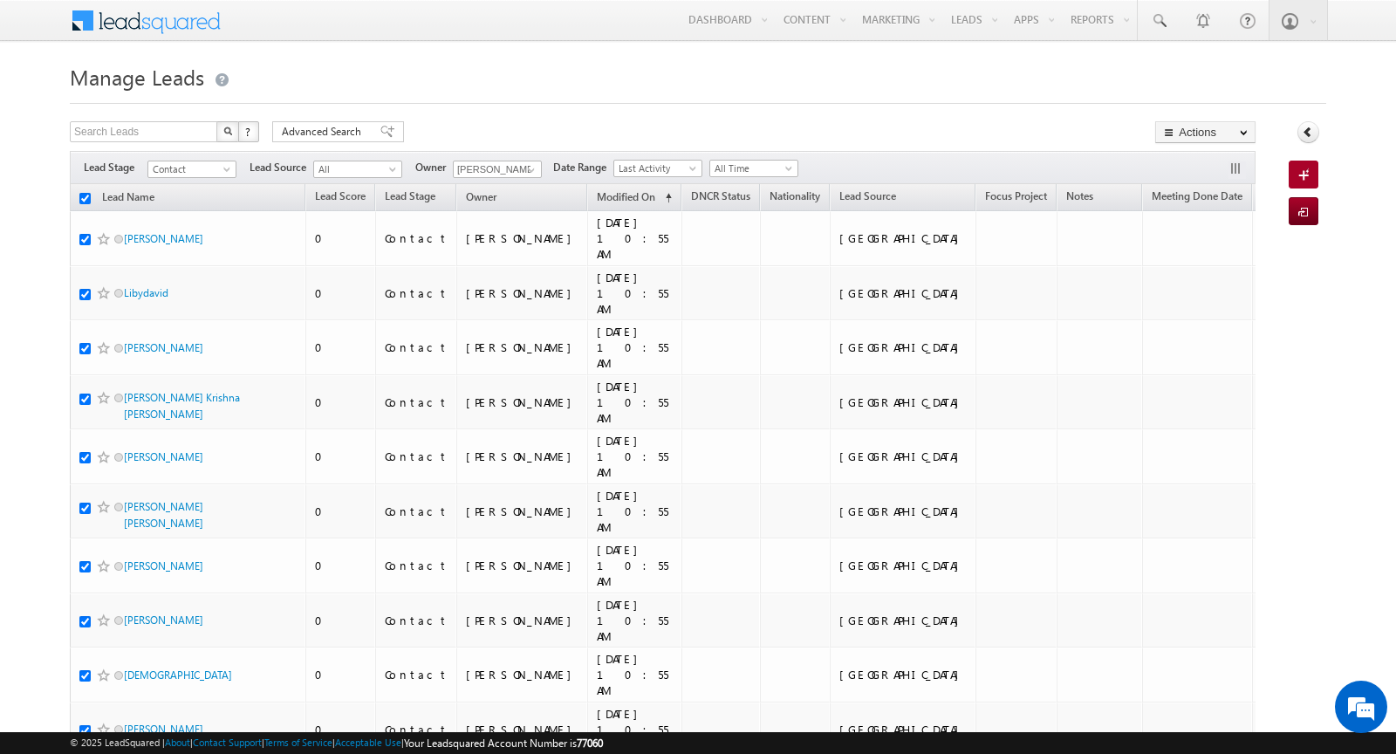
checkbox input "true"
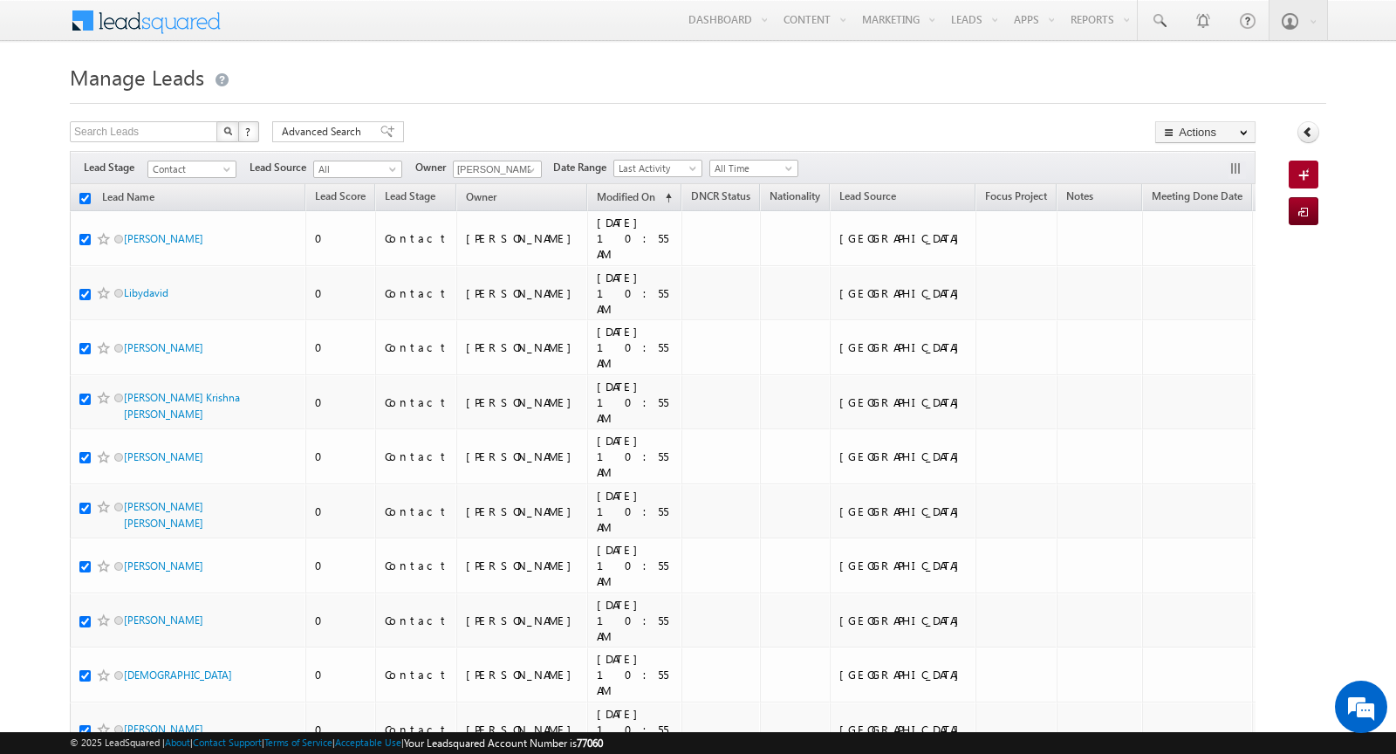
checkbox input "true"
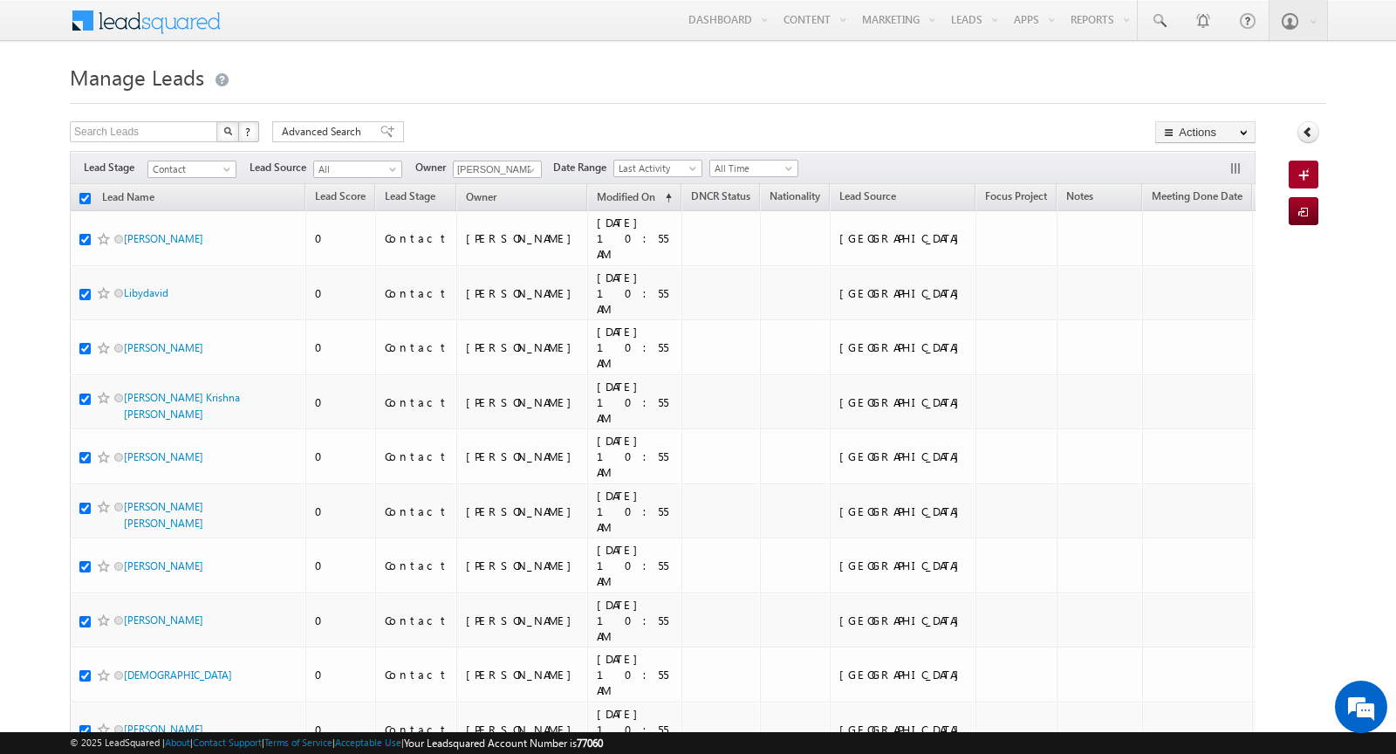
checkbox input "true"
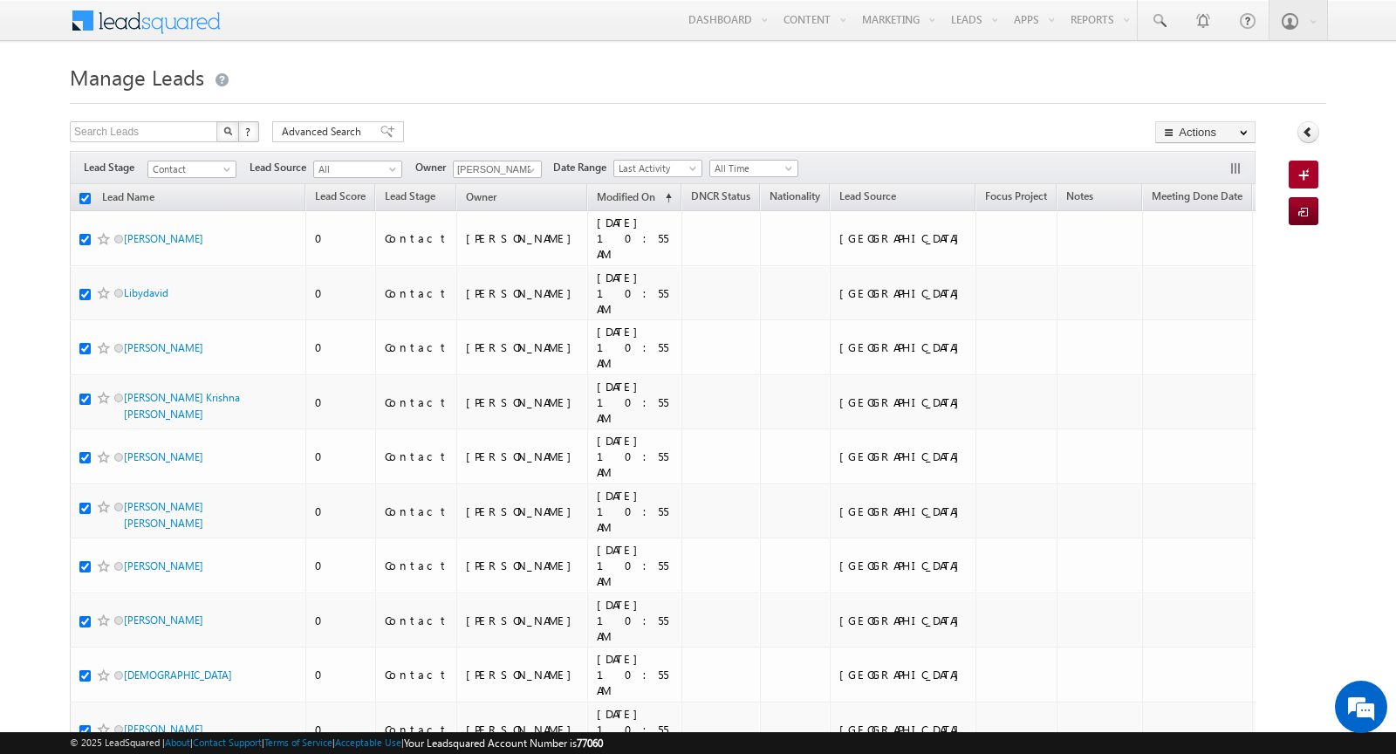
checkbox input "true"
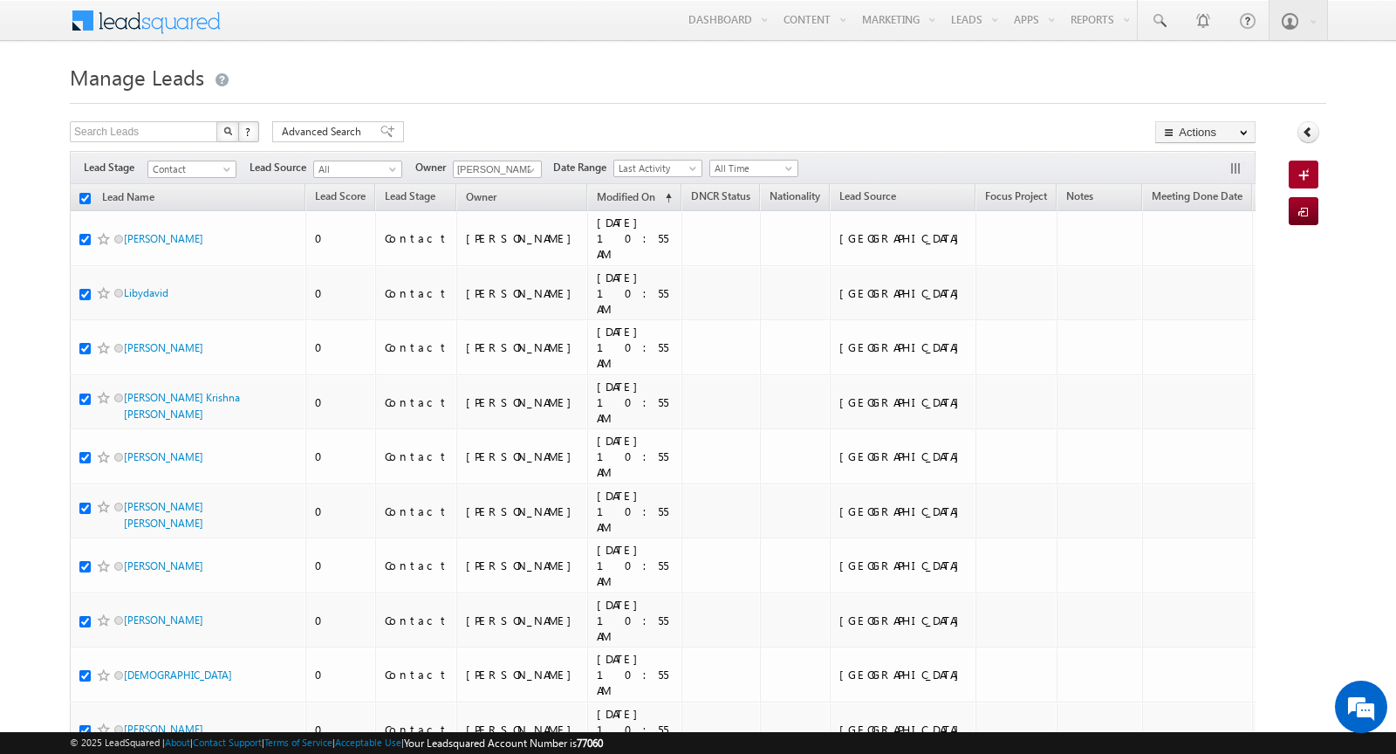
checkbox input "true"
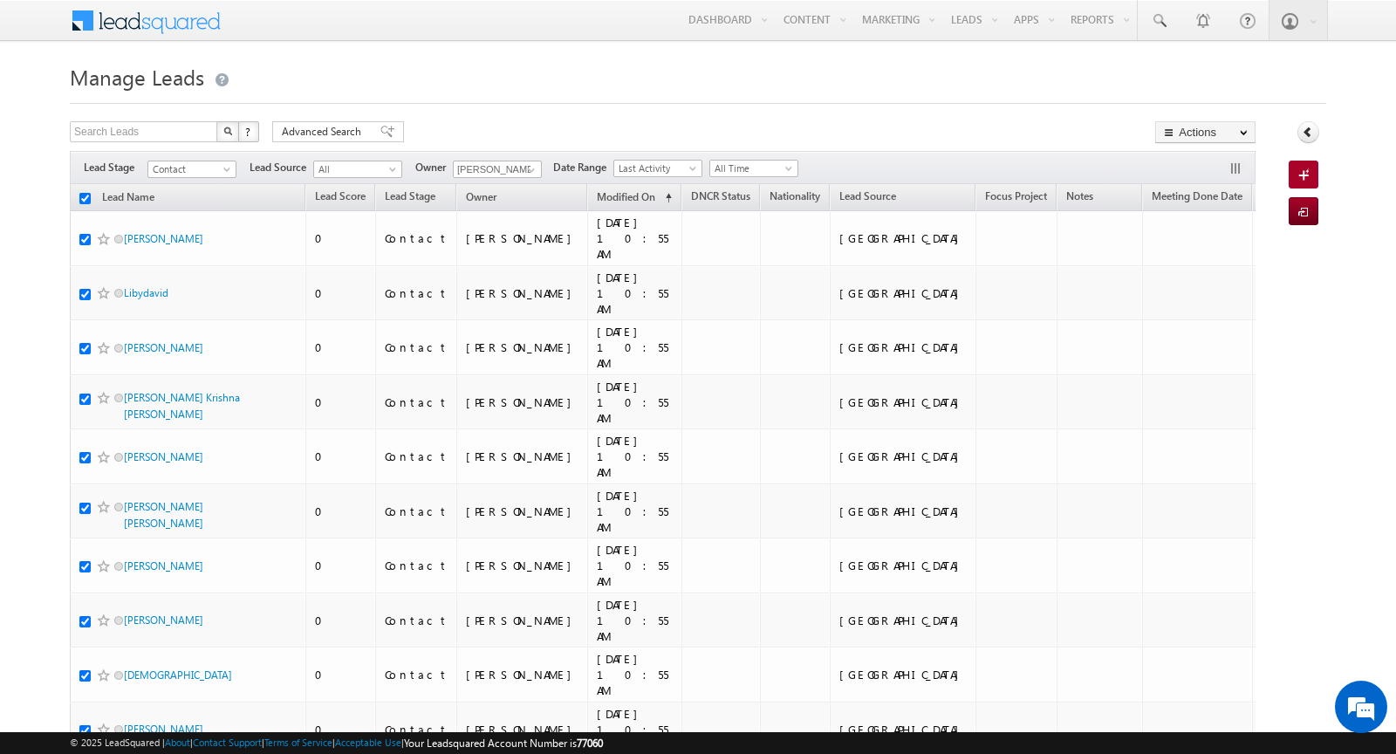
checkbox input "true"
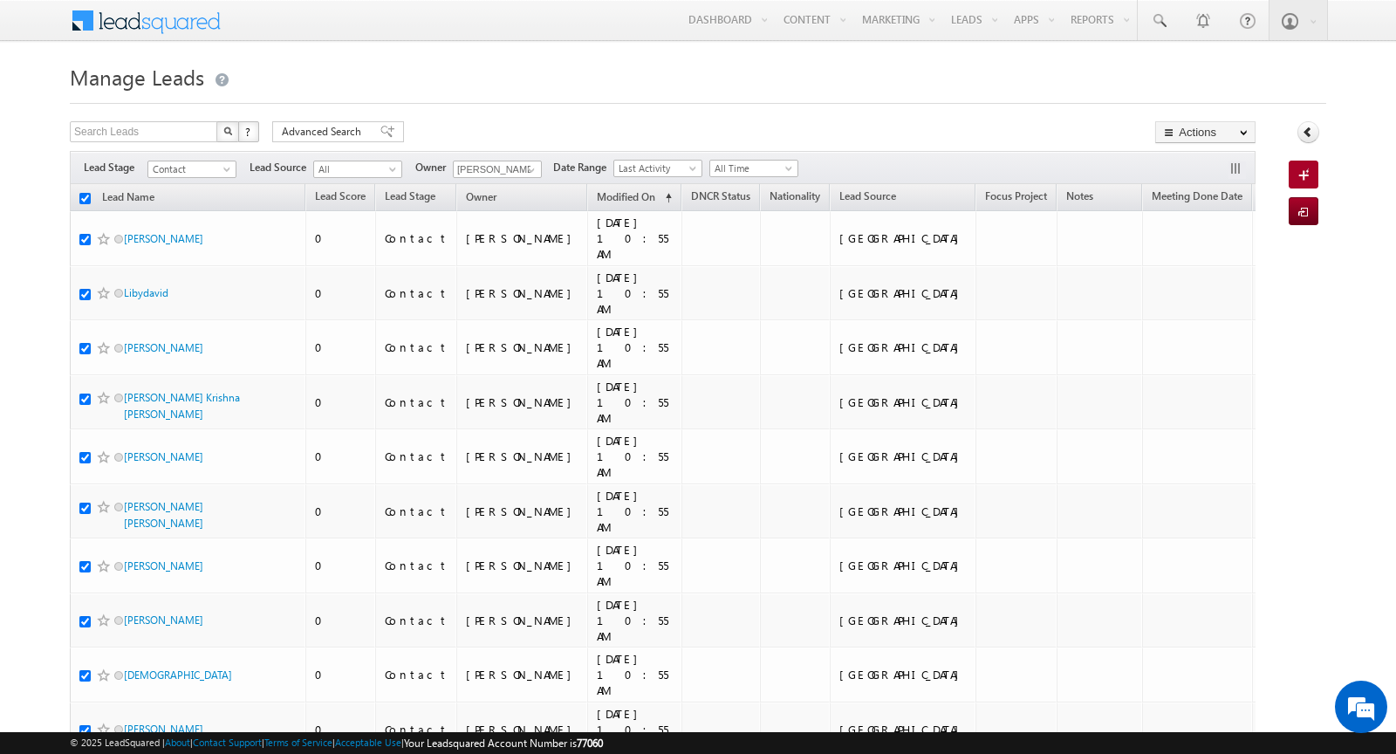
checkbox input "true"
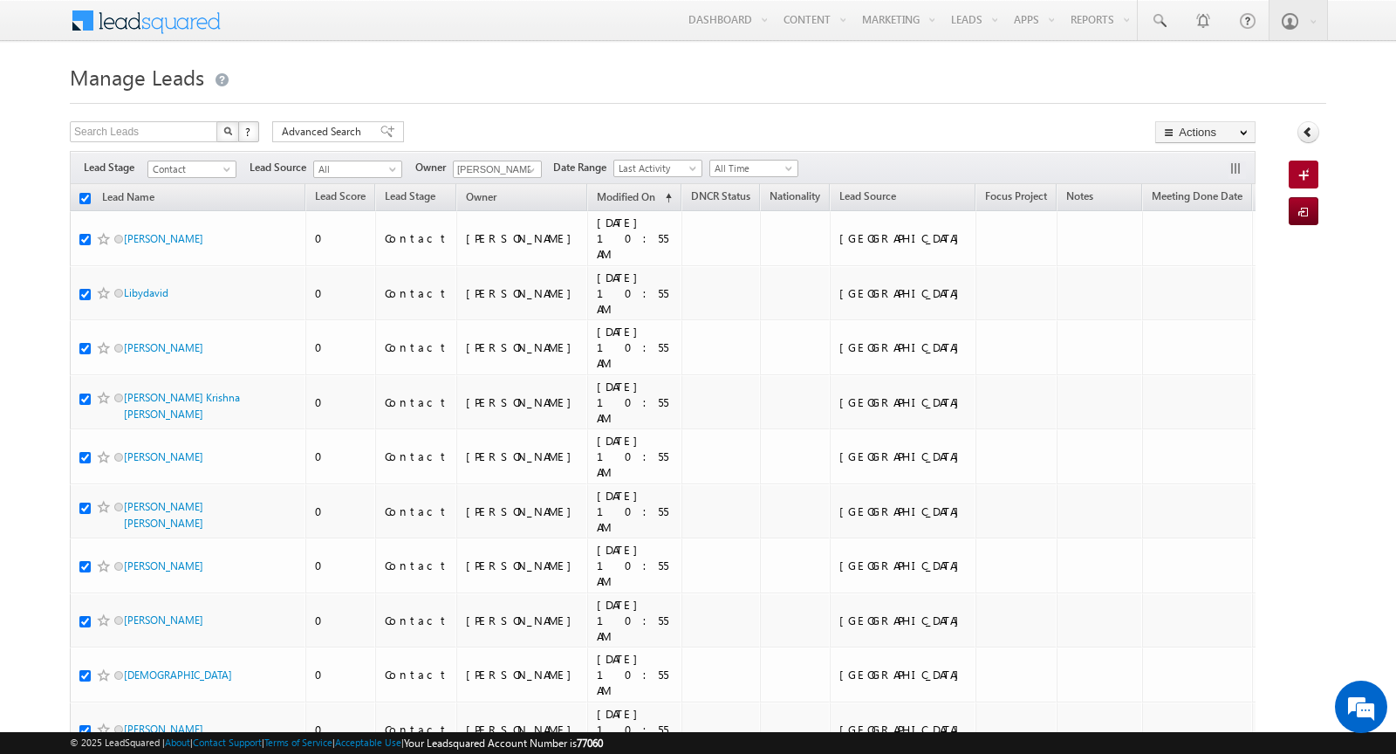
checkbox input "true"
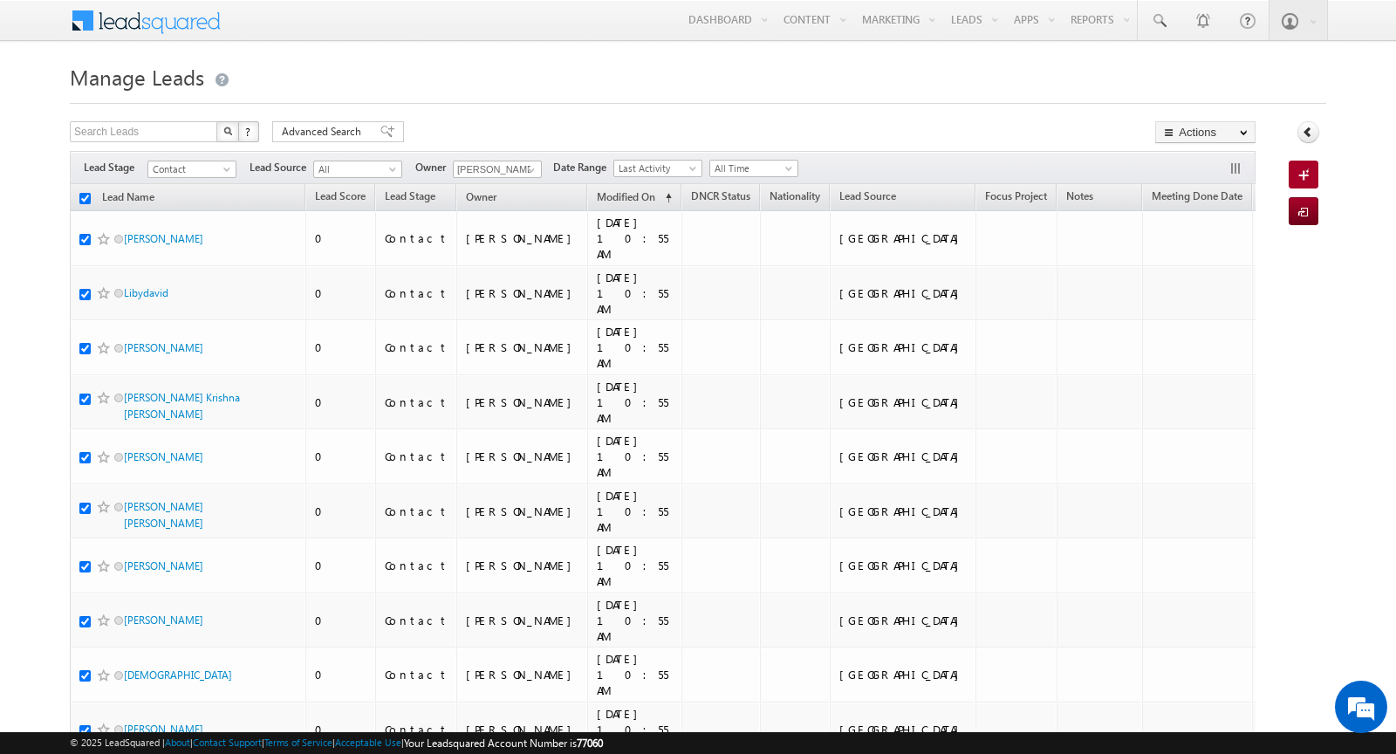
checkbox input "true"
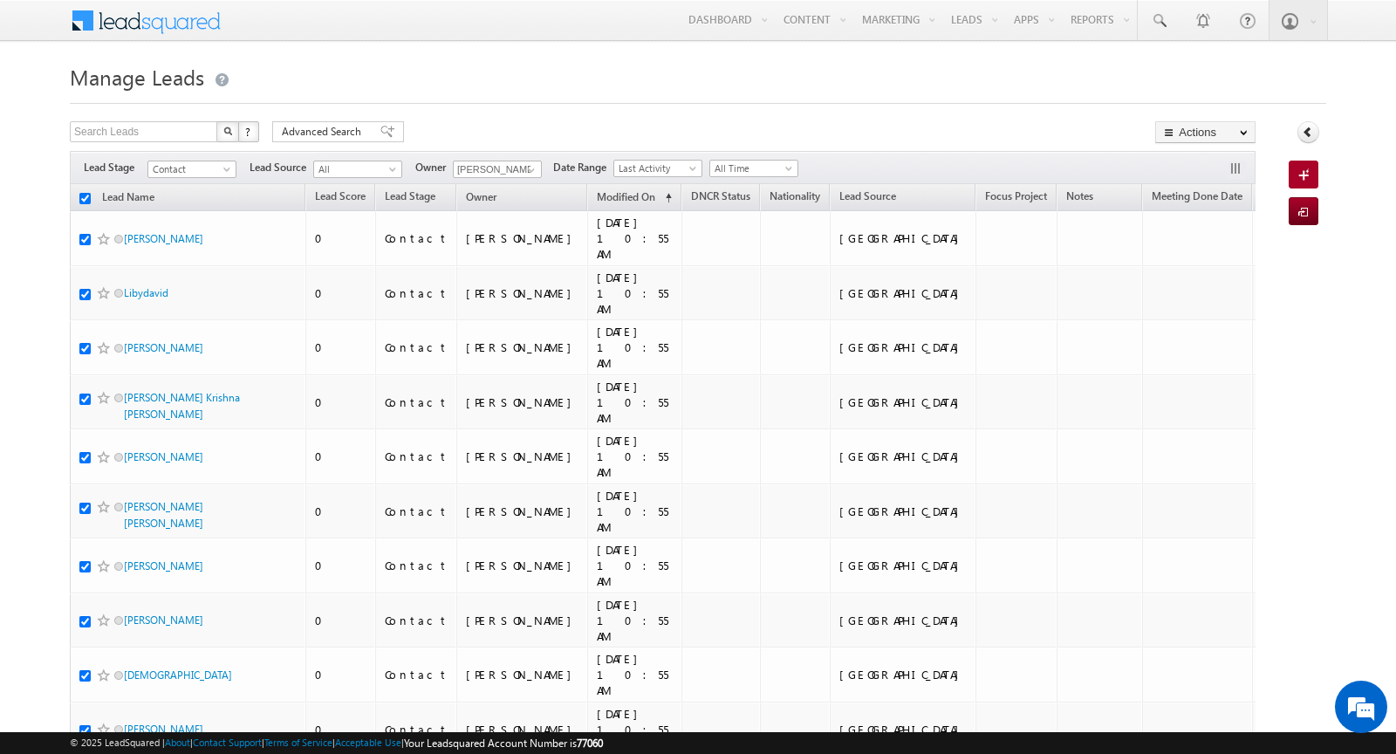
checkbox input "true"
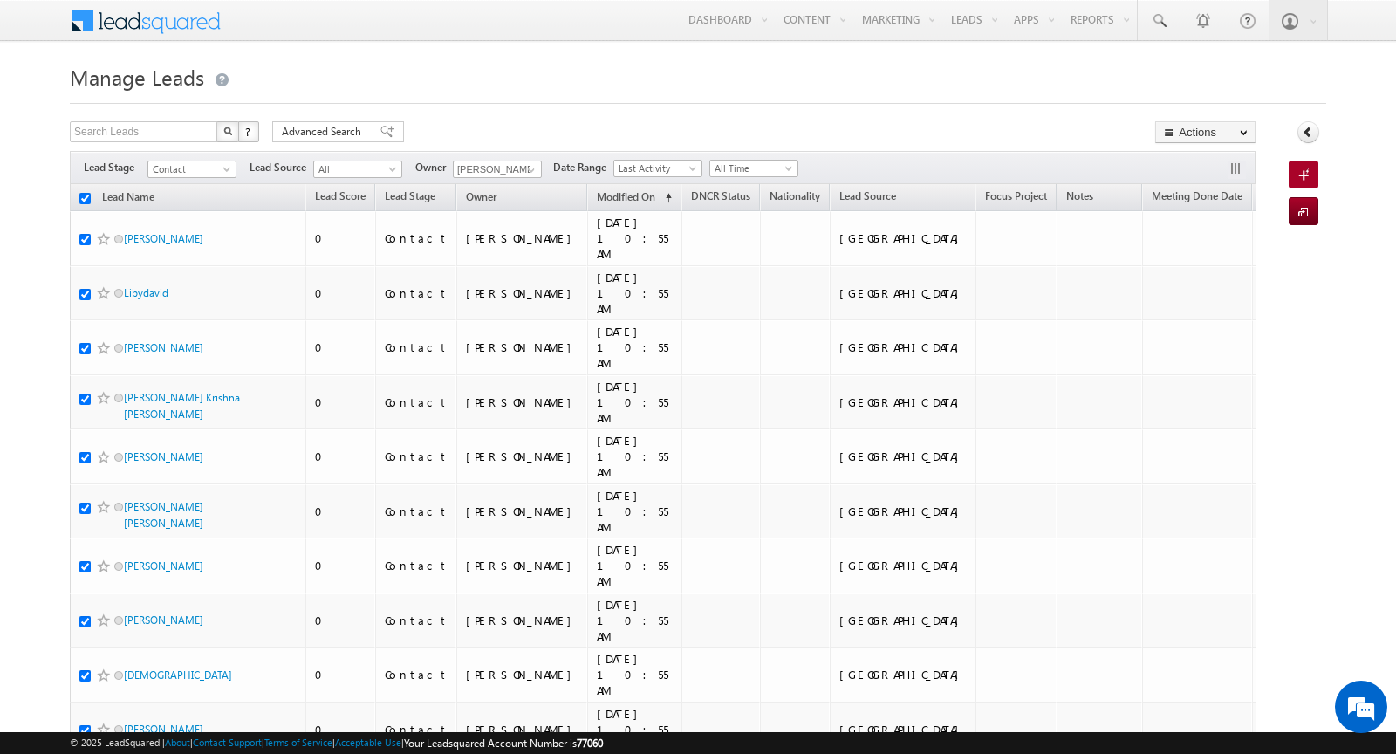
checkbox input "true"
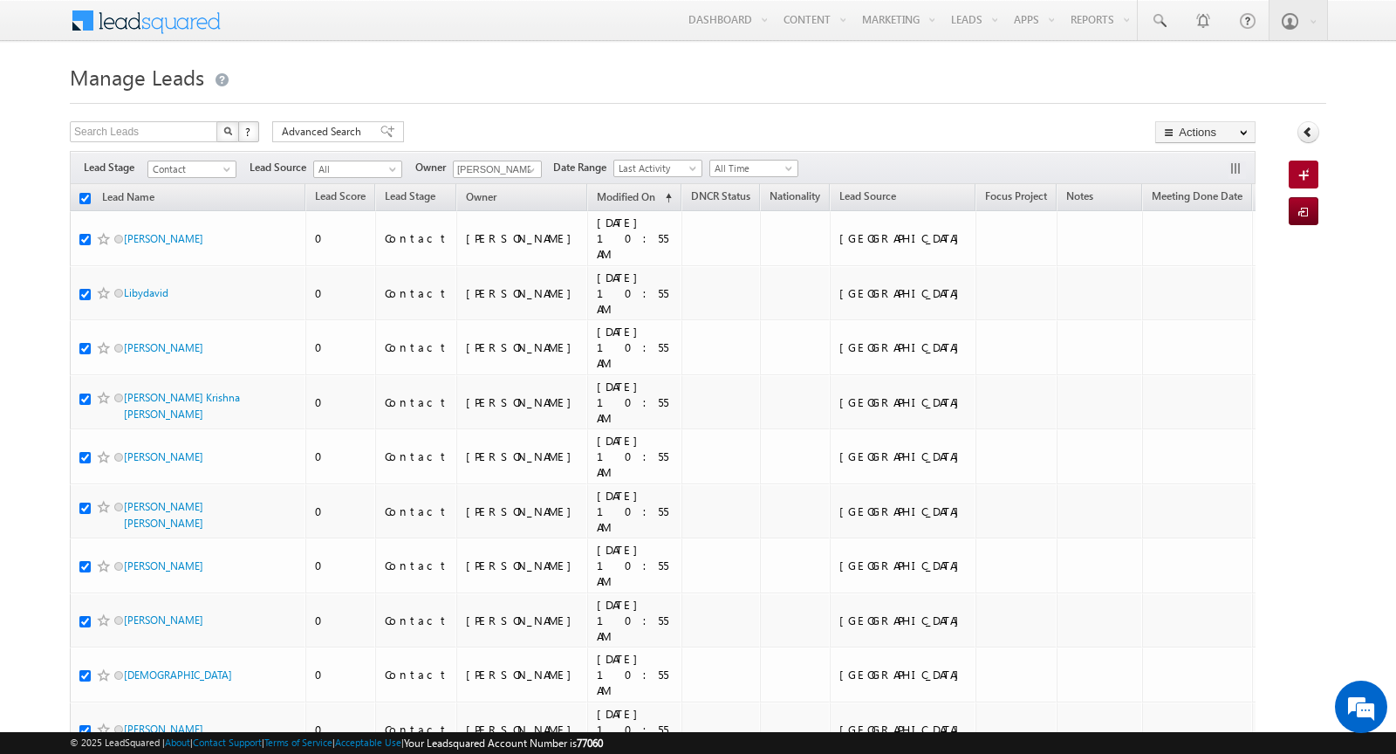
checkbox input "true"
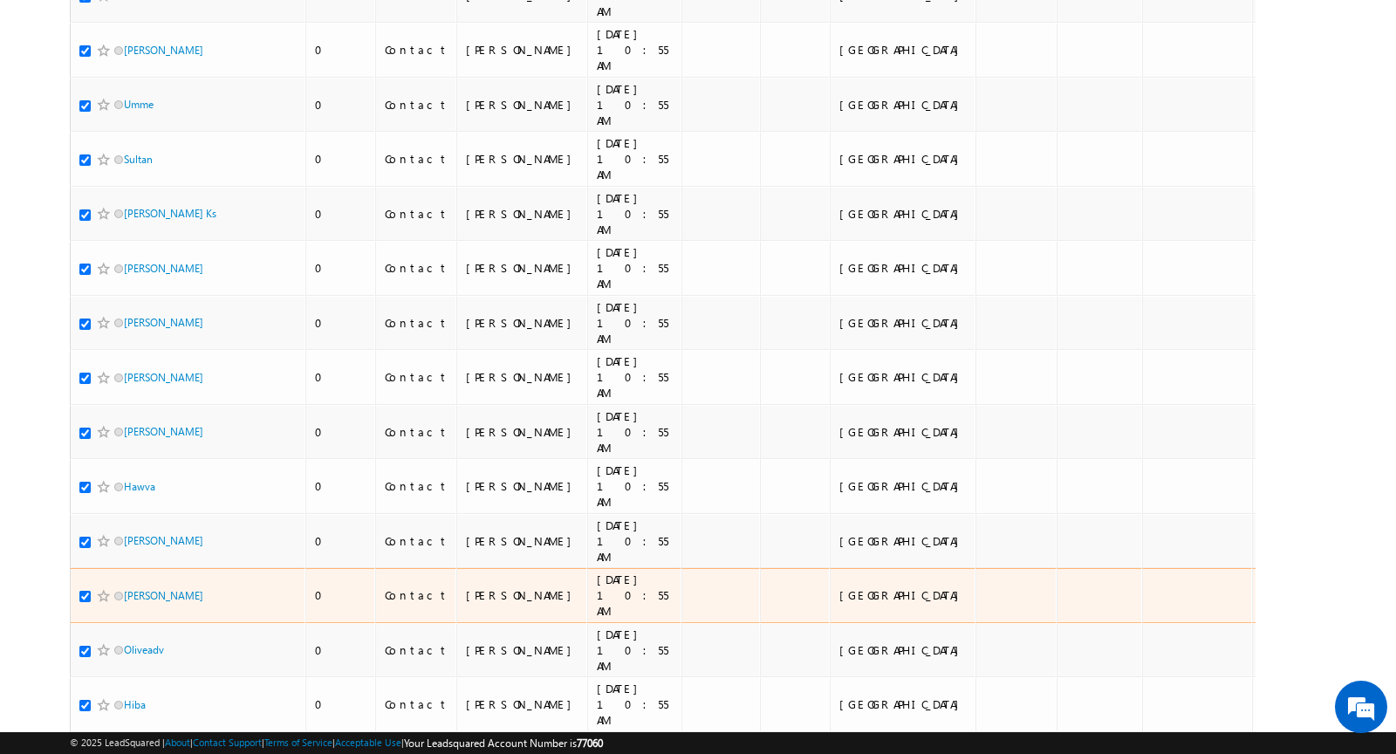
scroll to position [7512, 0]
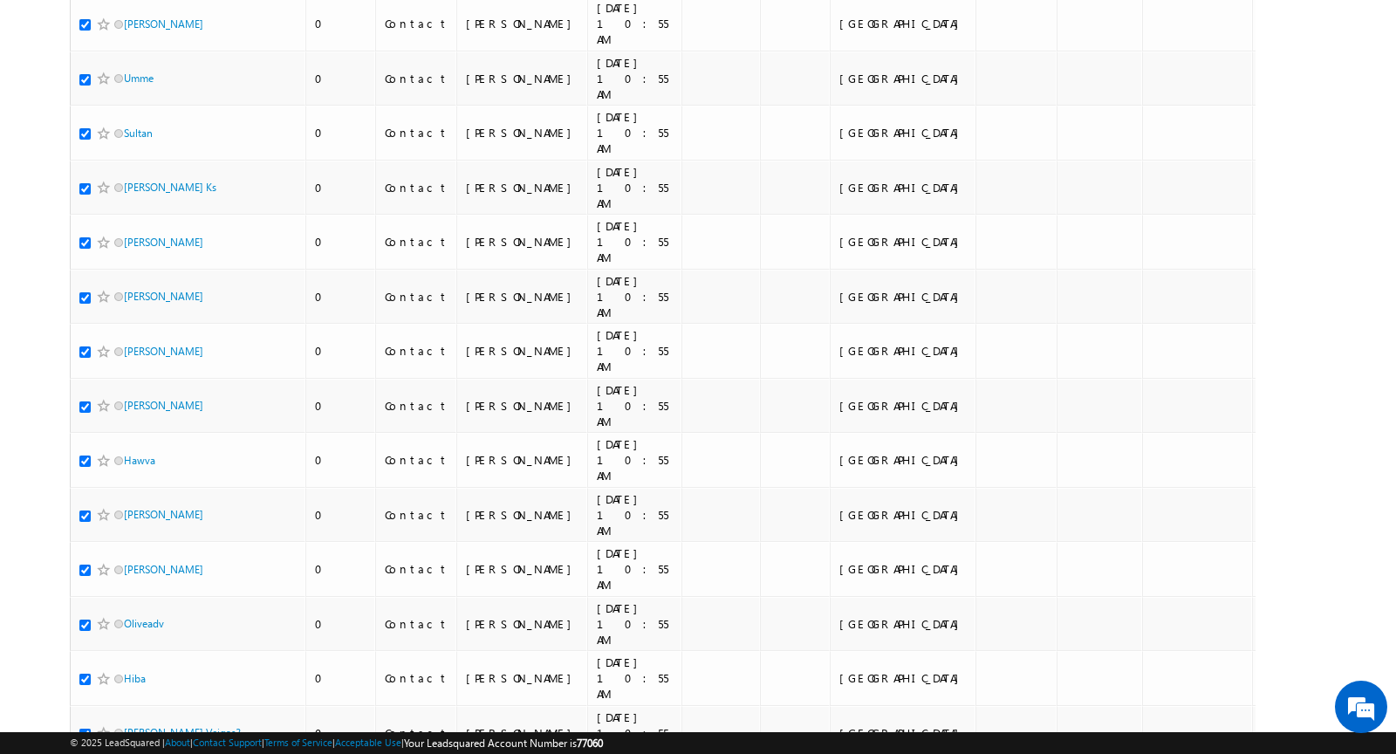
click at [134, 678] on li "100" at bounding box center [130, 722] width 42 height 17
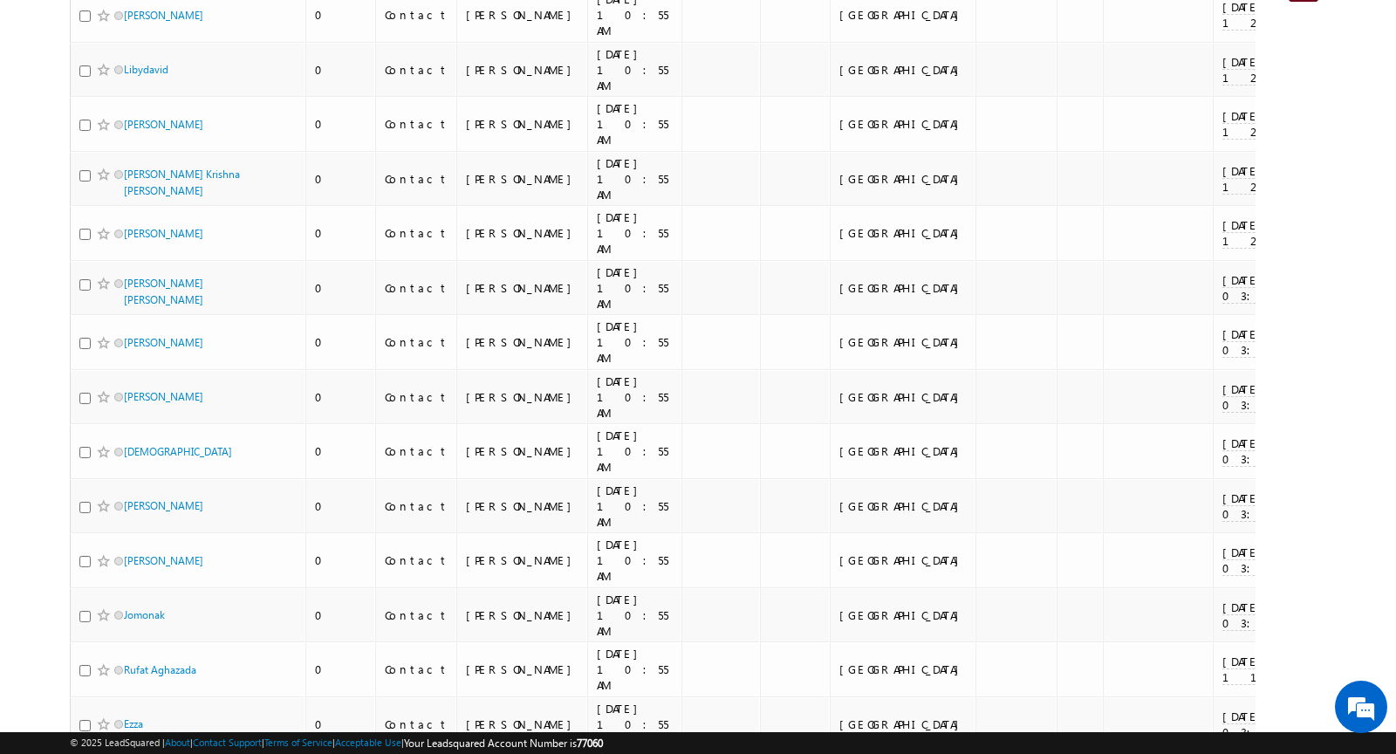
scroll to position [0, 0]
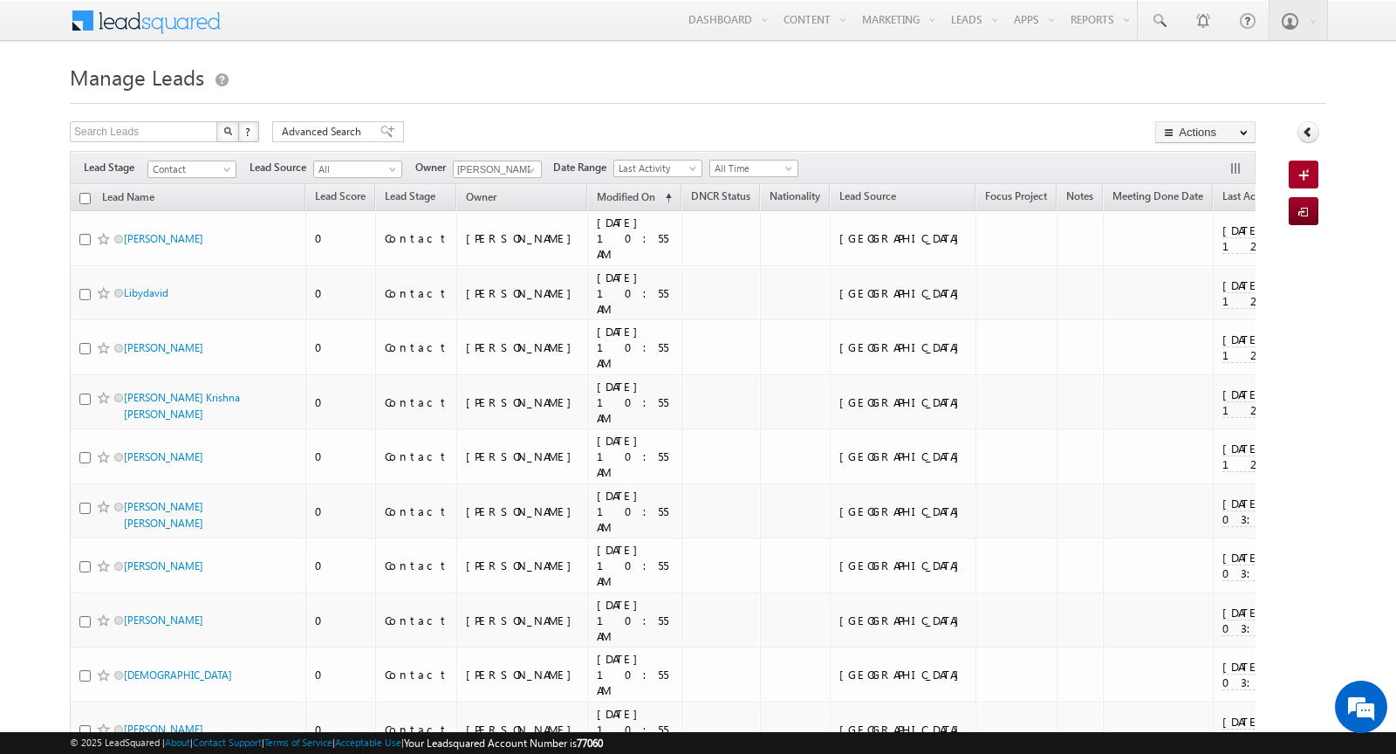
click at [85, 198] on input "checkbox" at bounding box center [84, 198] width 11 height 11
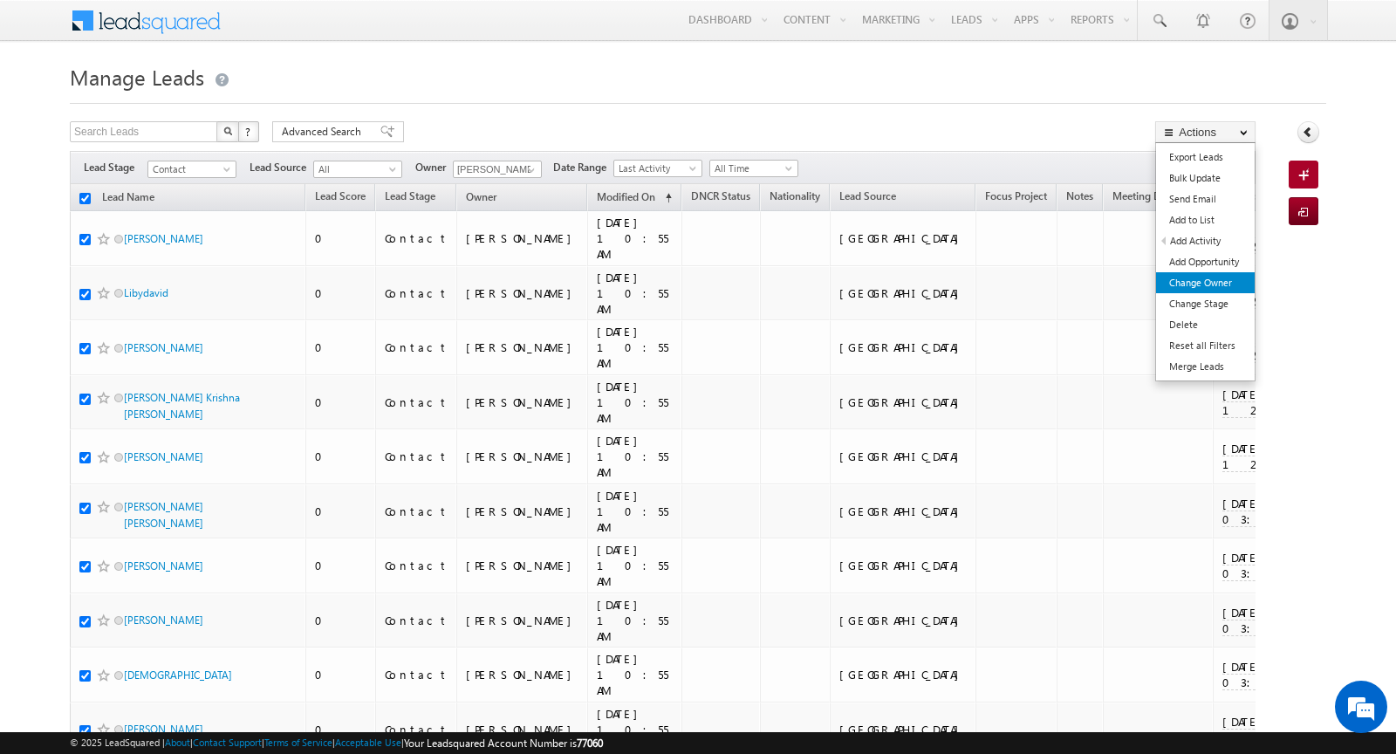
click at [1222, 284] on link "Change Owner" at bounding box center [1205, 282] width 99 height 21
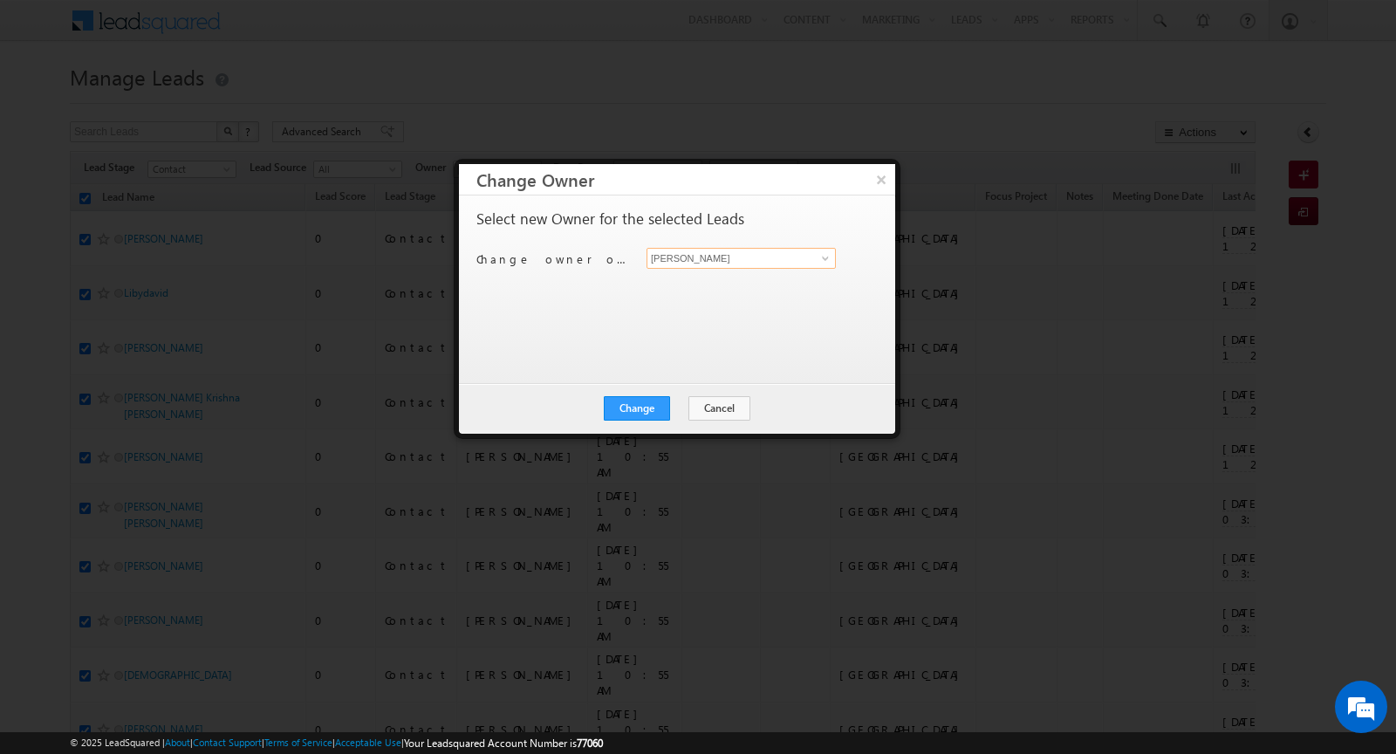
click at [736, 250] on input "[PERSON_NAME]" at bounding box center [741, 258] width 189 height 21
click at [821, 257] on span at bounding box center [825, 258] width 14 height 14
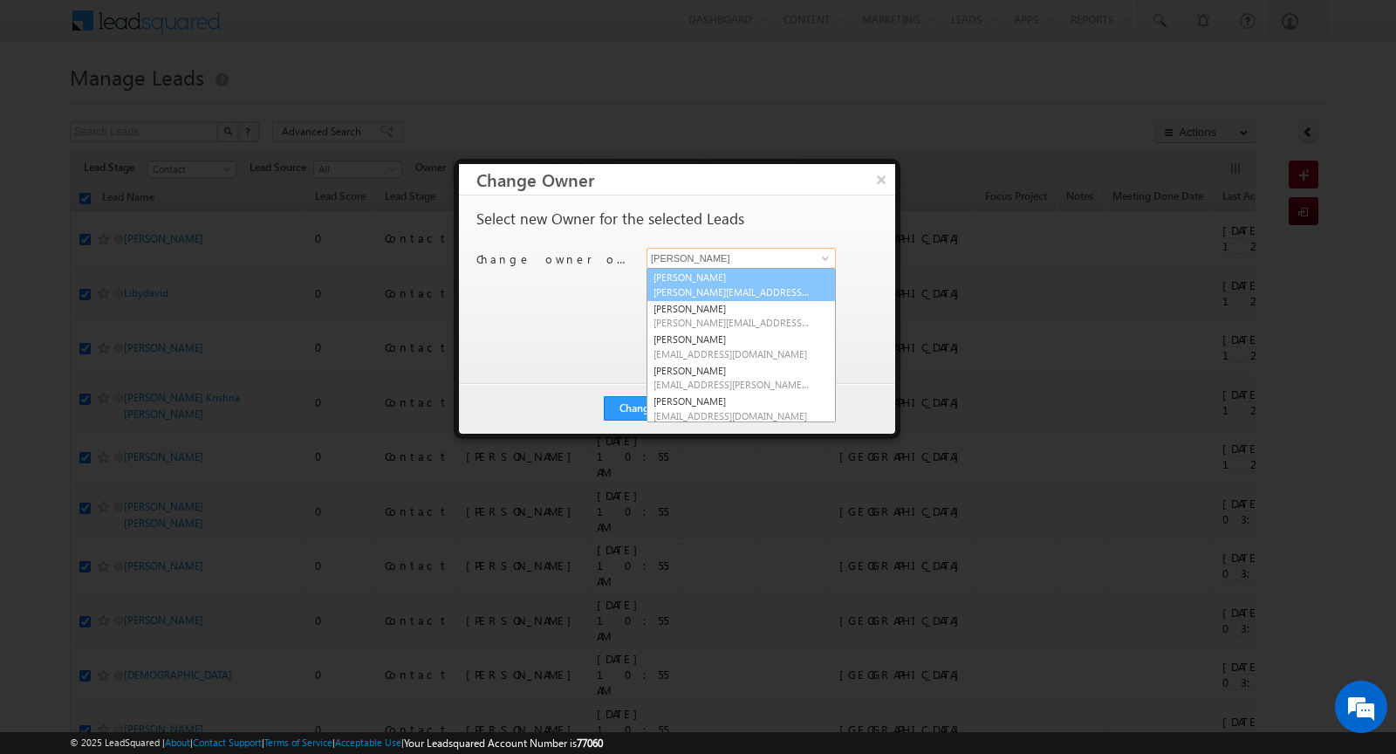
click at [735, 276] on link "Khyati Khyati@indglobal.ae" at bounding box center [741, 284] width 189 height 33
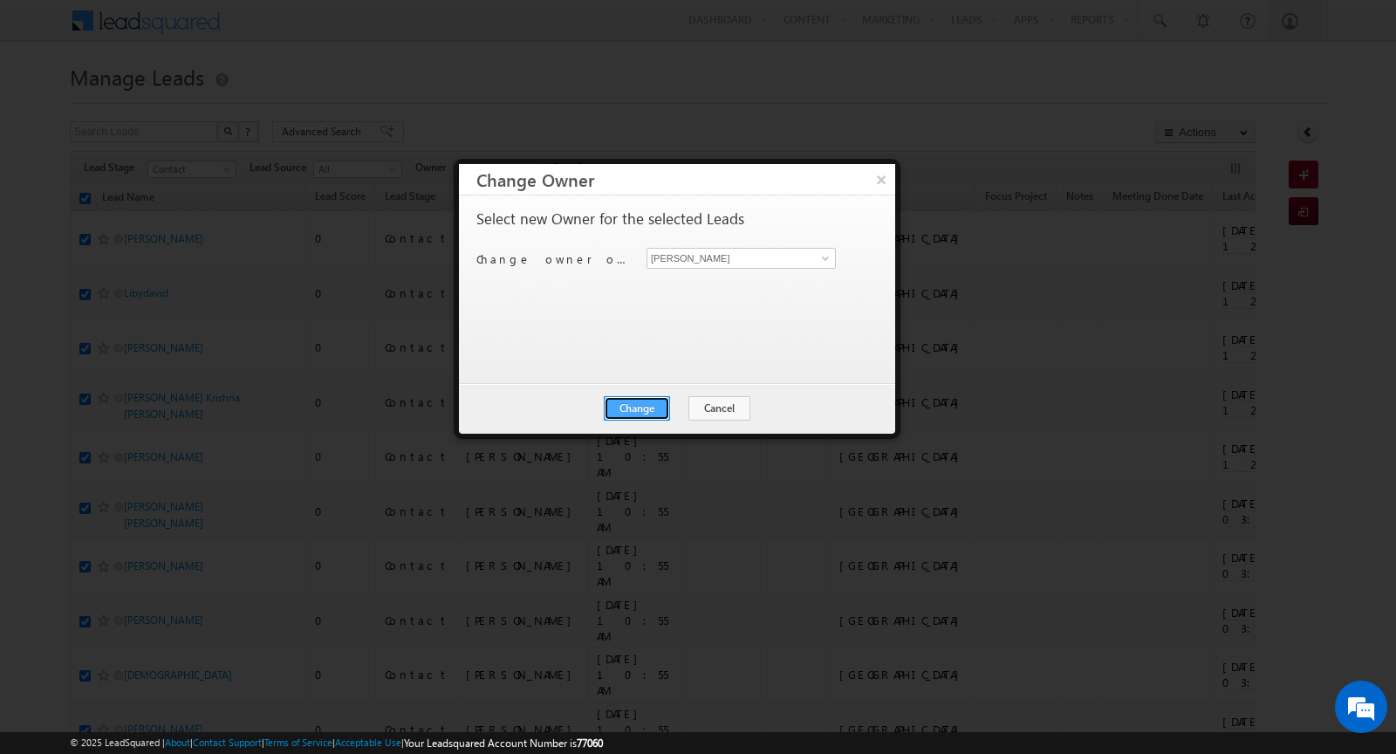
click at [635, 407] on button "Change" at bounding box center [637, 408] width 66 height 24
click at [674, 407] on button "Close" at bounding box center [680, 408] width 56 height 24
